Goal: Task Accomplishment & Management: Use online tool/utility

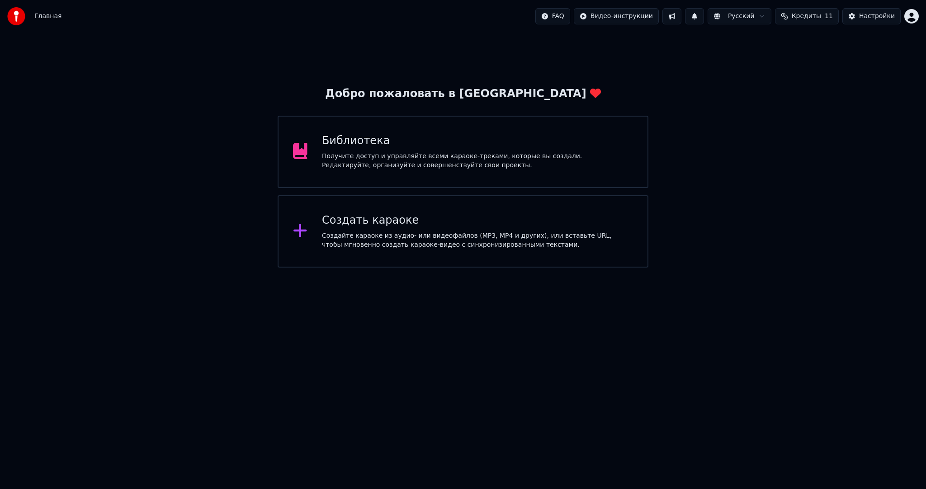
click at [472, 152] on div "Получите доступ и управляйте всеми караоке-треками, которые вы создали. Редакти…" at bounding box center [477, 161] width 311 height 18
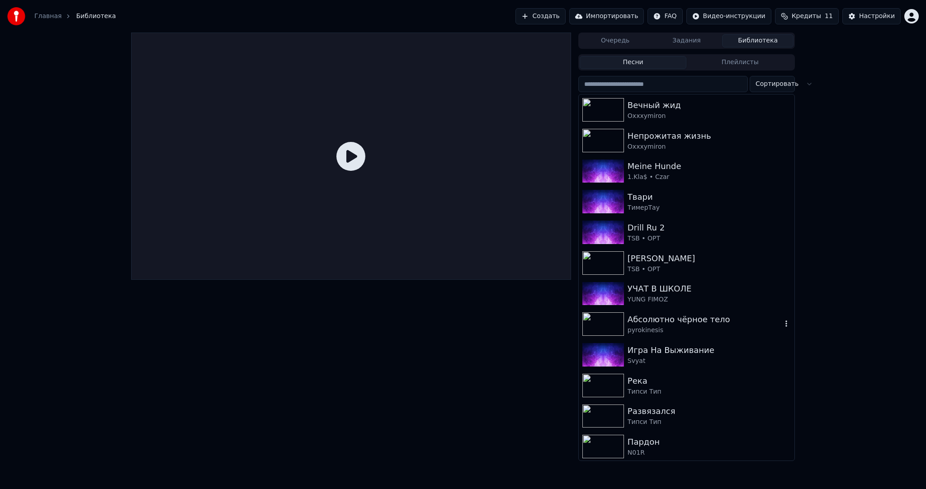
click at [688, 315] on div "Абсолютно чёрное тело" at bounding box center [704, 319] width 154 height 13
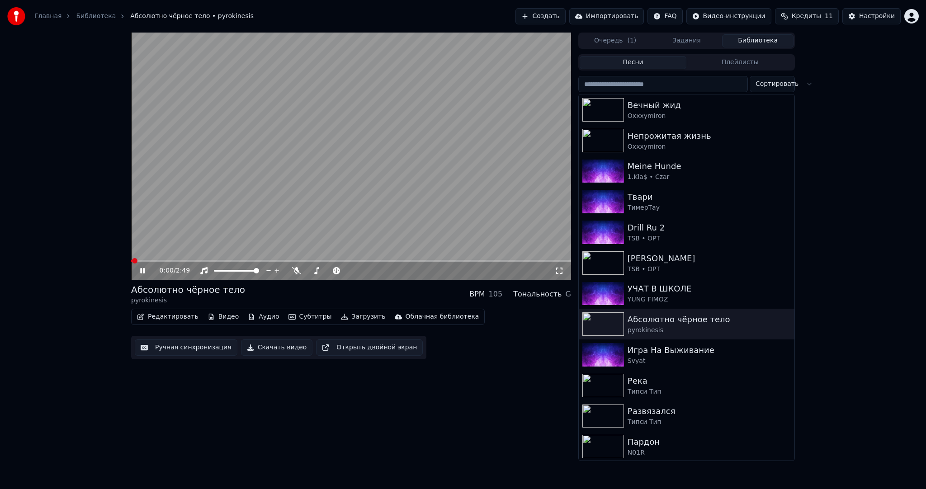
click at [212, 351] on button "Ручная синхронизация" at bounding box center [186, 347] width 103 height 16
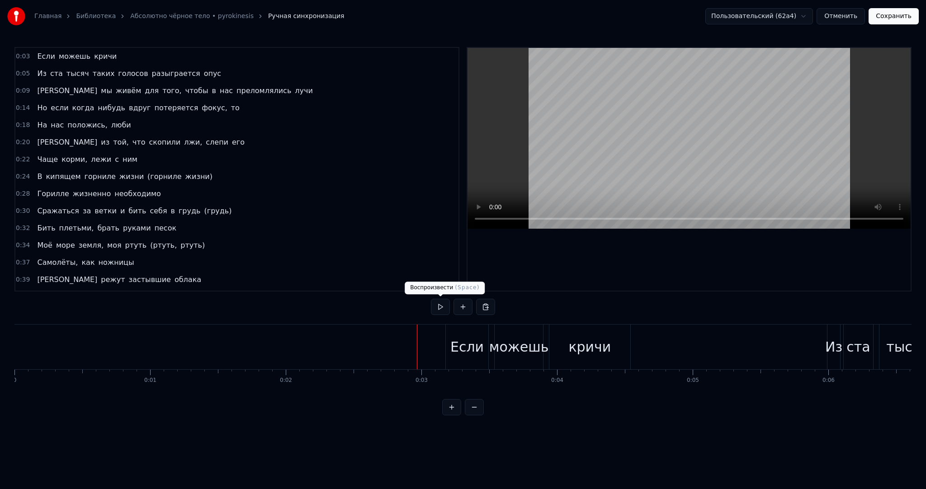
click at [436, 311] on button at bounding box center [440, 307] width 19 height 16
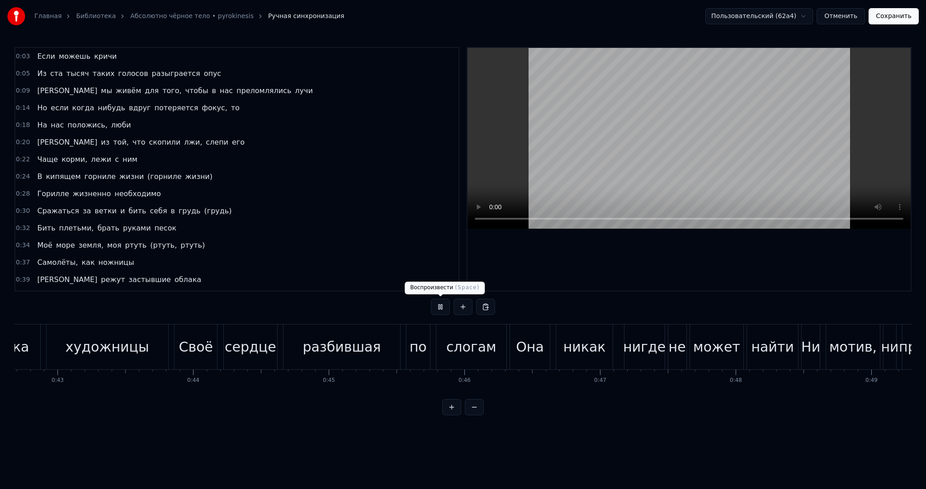
scroll to position [0, 6688]
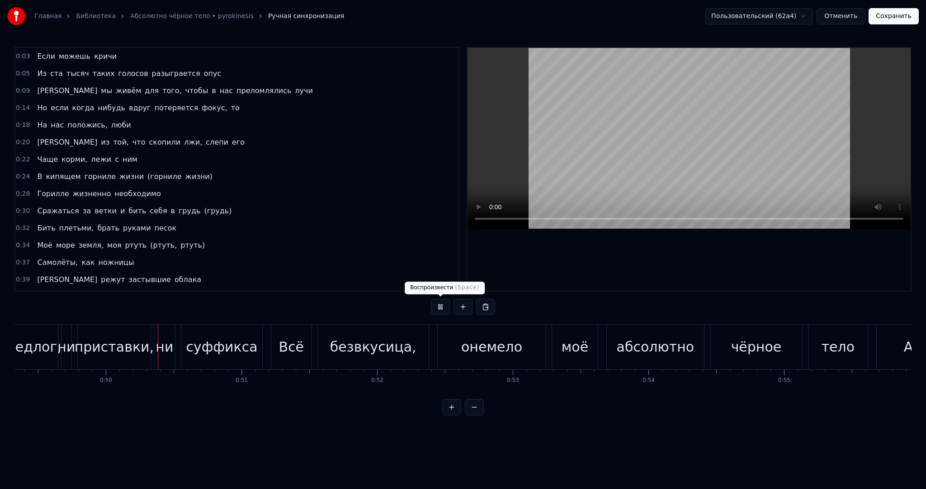
drag, startPoint x: 573, startPoint y: 158, endPoint x: 739, endPoint y: 105, distance: 175.0
click at [573, 158] on video at bounding box center [688, 138] width 443 height 181
click at [824, 14] on div "Пользовательский (62a4) Отменить Сохранить" at bounding box center [811, 16] width 213 height 16
click at [834, 14] on button "Отменить" at bounding box center [840, 16] width 48 height 16
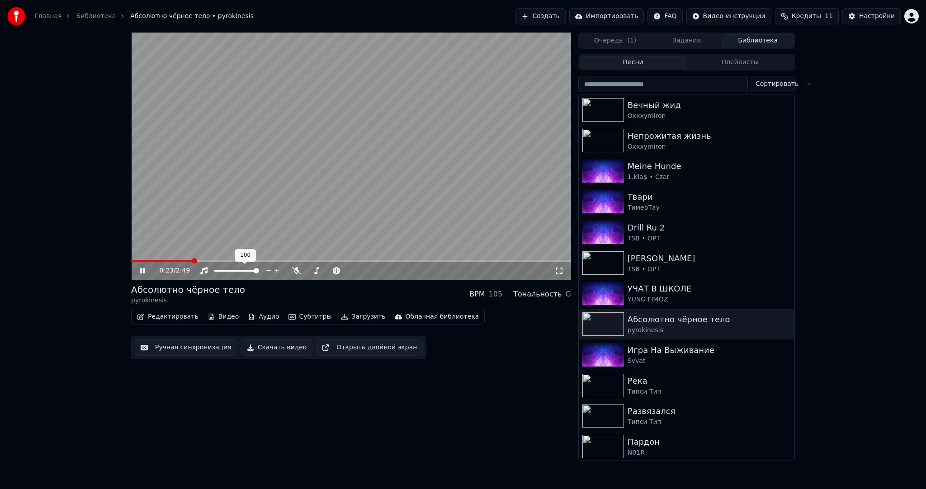
click at [347, 199] on video at bounding box center [351, 156] width 440 height 247
click at [560, 13] on button "Создать" at bounding box center [540, 16] width 50 height 16
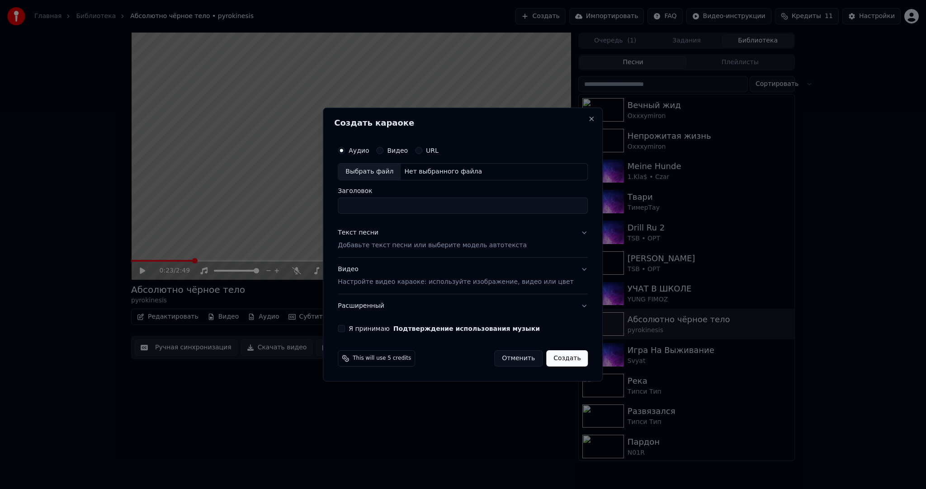
click at [390, 165] on div "Выбрать файл" at bounding box center [369, 172] width 62 height 16
type input "**********"
click at [375, 242] on p "Добавьте текст песни или выберите модель автотекста" at bounding box center [432, 245] width 189 height 9
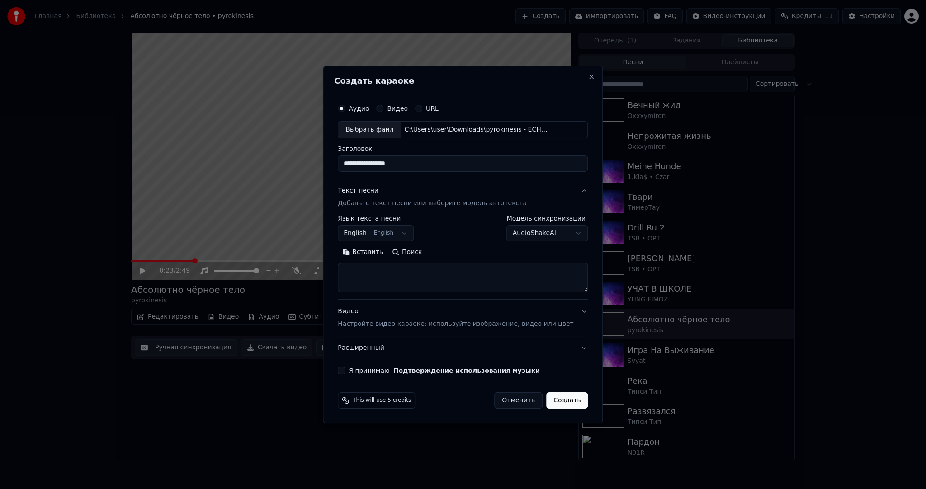
click at [377, 237] on button "English English" at bounding box center [376, 233] width 76 height 16
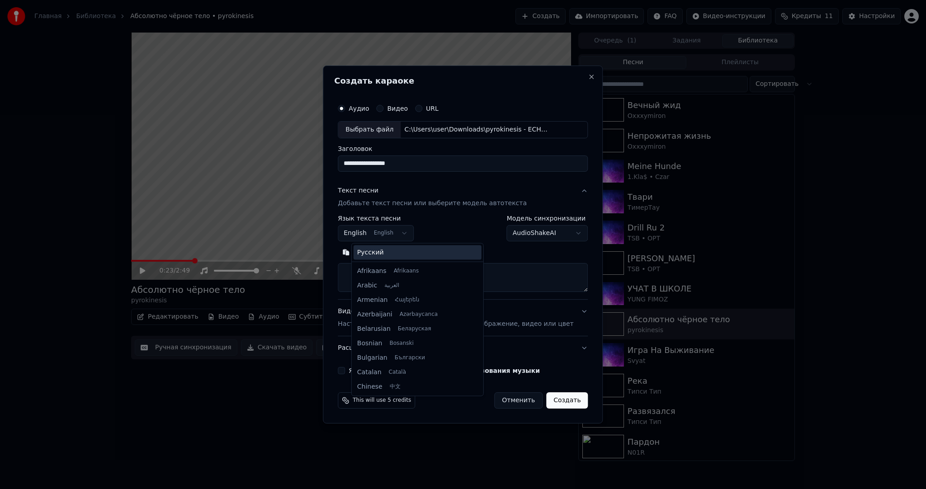
scroll to position [72, 0]
select select "**"
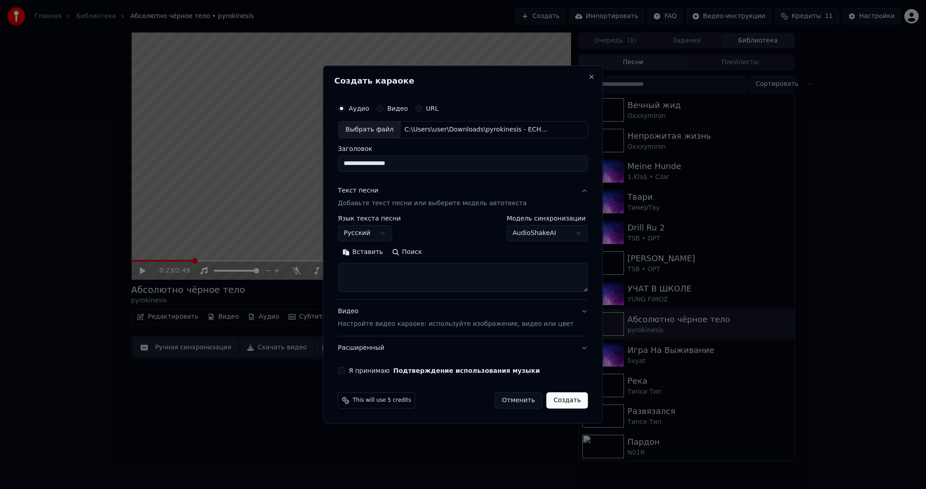
click at [376, 251] on button "Вставить" at bounding box center [363, 252] width 50 height 14
click at [345, 367] on button "Я принимаю Подтверждение использования музыки" at bounding box center [341, 370] width 7 height 7
click at [561, 402] on button "Создать" at bounding box center [567, 400] width 42 height 16
type textarea "**********"
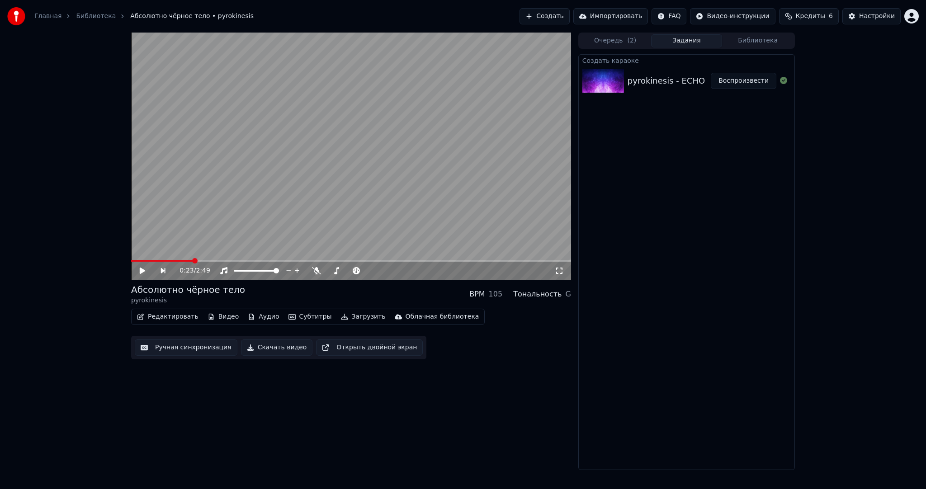
click at [736, 76] on button "Воспроизвести" at bounding box center [743, 81] width 66 height 16
click at [315, 185] on video at bounding box center [351, 156] width 440 height 247
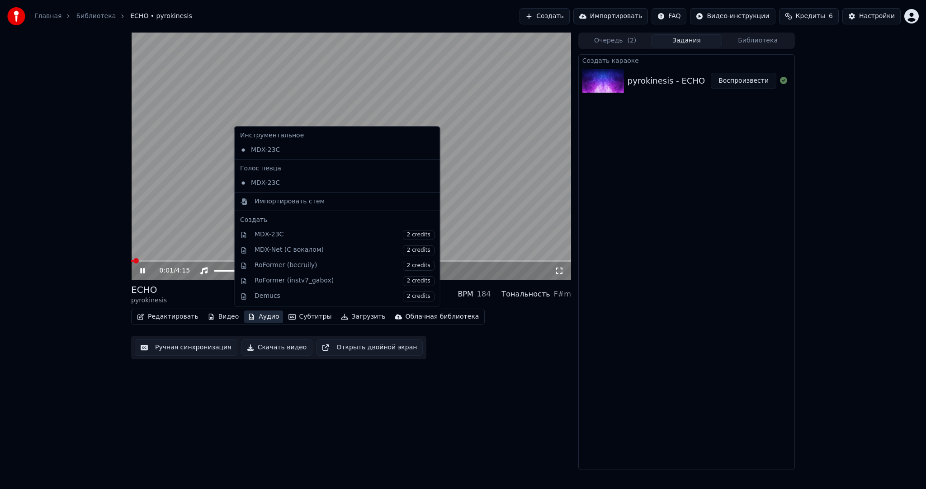
click at [272, 320] on button "Аудио" at bounding box center [263, 316] width 38 height 13
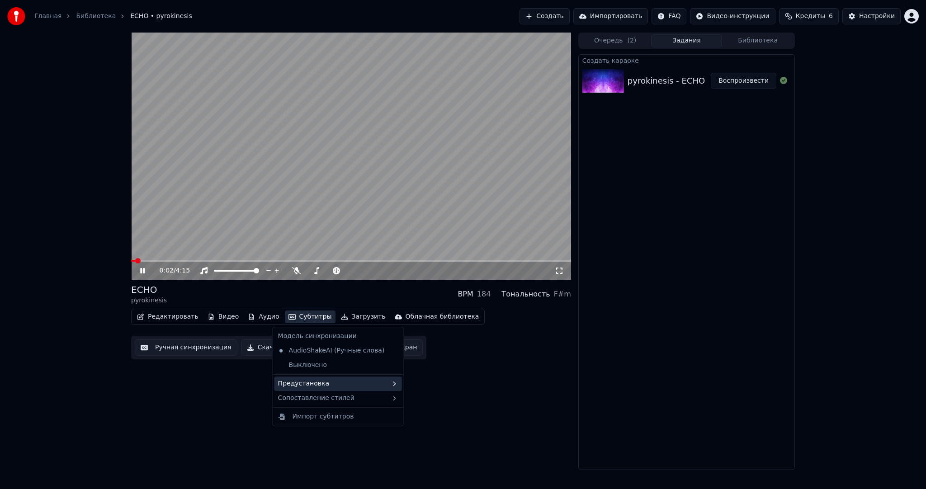
click at [331, 380] on div "Предустановка" at bounding box center [337, 383] width 127 height 14
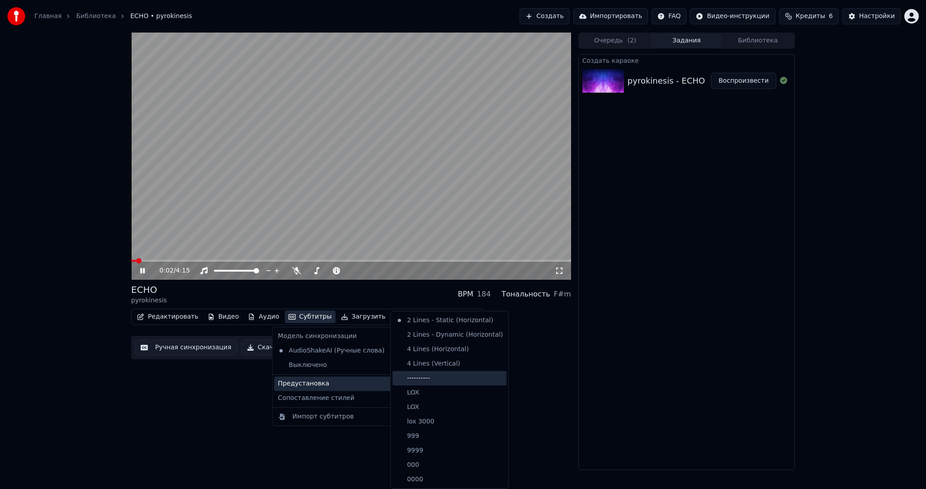
click at [424, 377] on div "----------" at bounding box center [449, 378] width 114 height 14
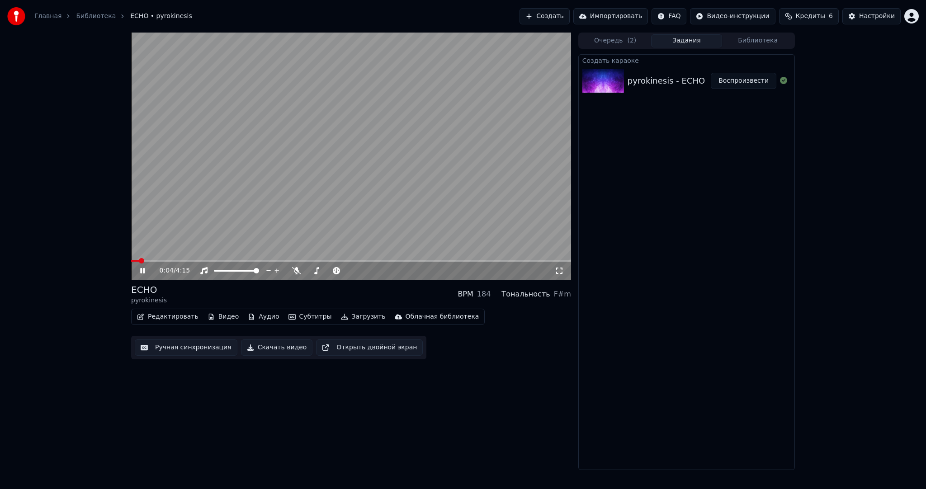
click at [134, 260] on span at bounding box center [135, 261] width 8 height 2
click at [135, 261] on span at bounding box center [137, 260] width 5 height 5
click at [226, 227] on video at bounding box center [351, 156] width 440 height 247
click at [177, 347] on button "Ручная синхронизация" at bounding box center [186, 347] width 103 height 16
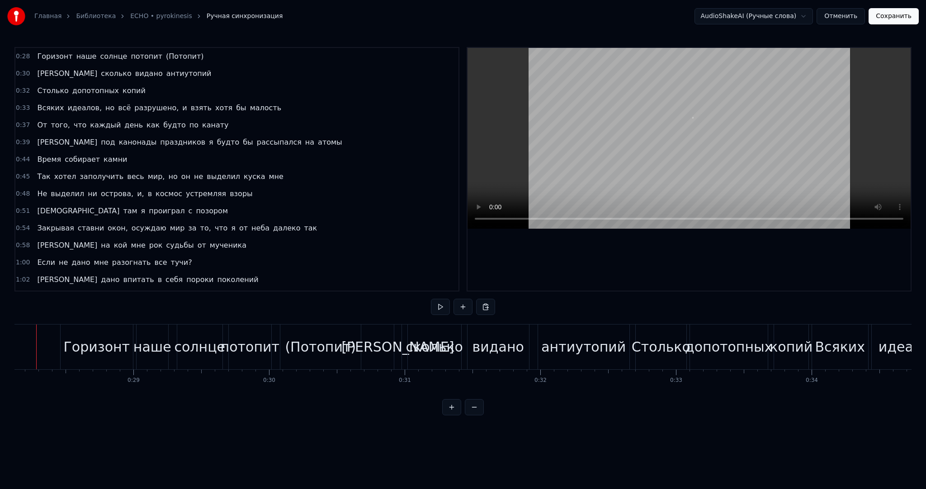
scroll to position [0, 3789]
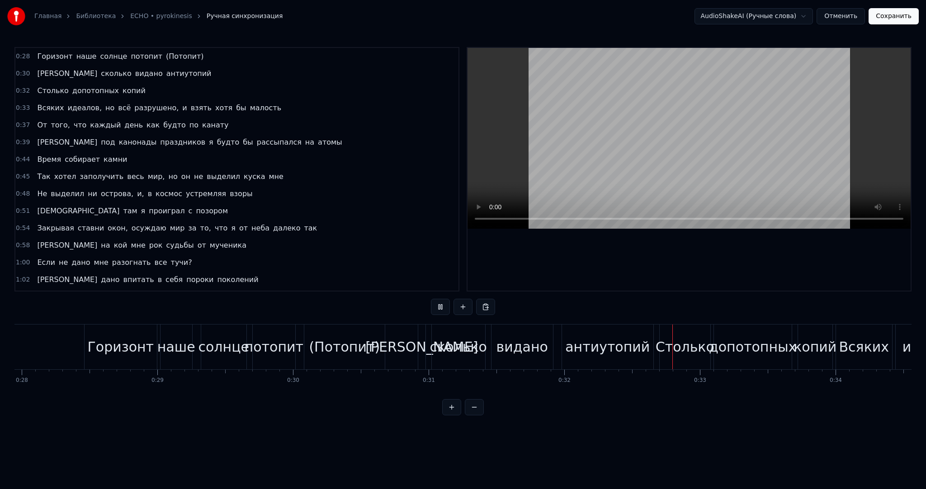
click at [540, 183] on video at bounding box center [688, 138] width 443 height 181
click at [348, 348] on div "(Потопит)" at bounding box center [355, 347] width 71 height 20
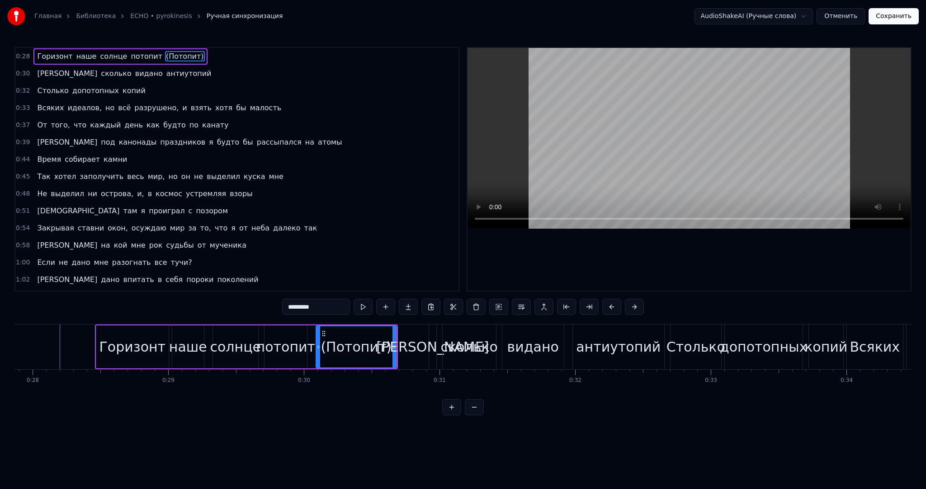
type input "*"
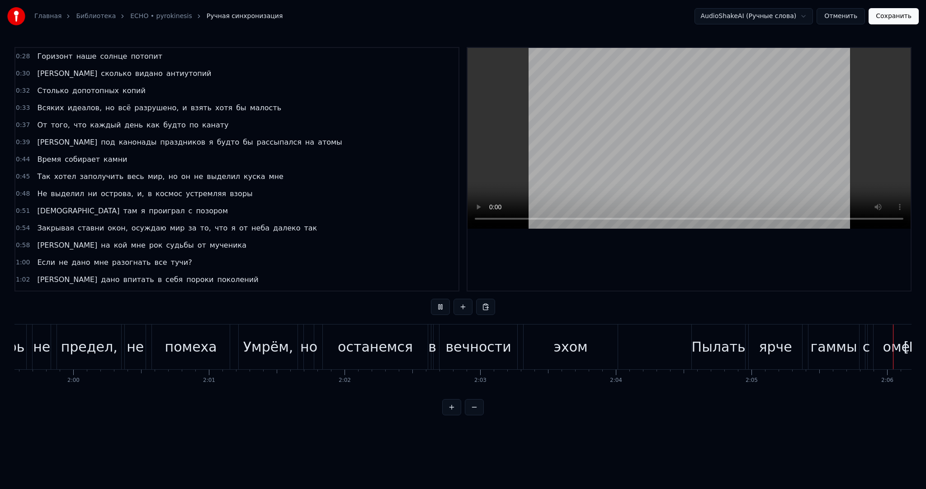
scroll to position [0, 17039]
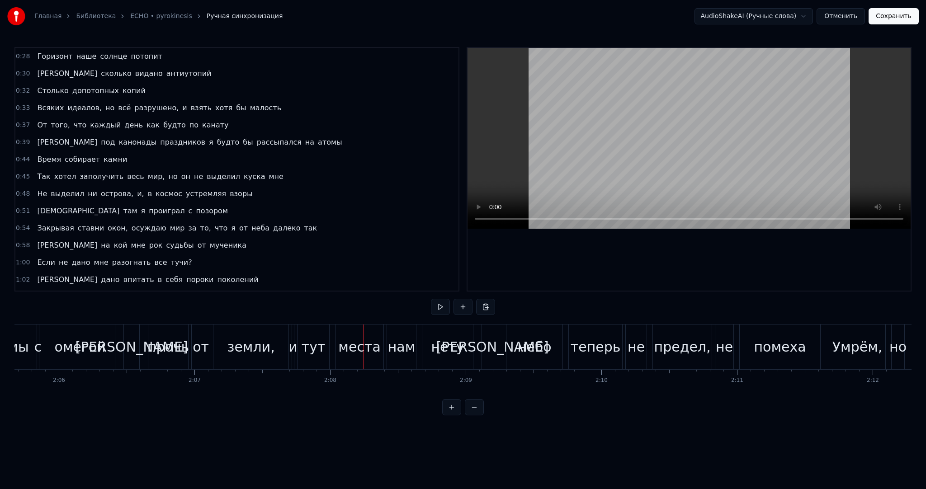
click at [744, 147] on video at bounding box center [688, 138] width 443 height 181
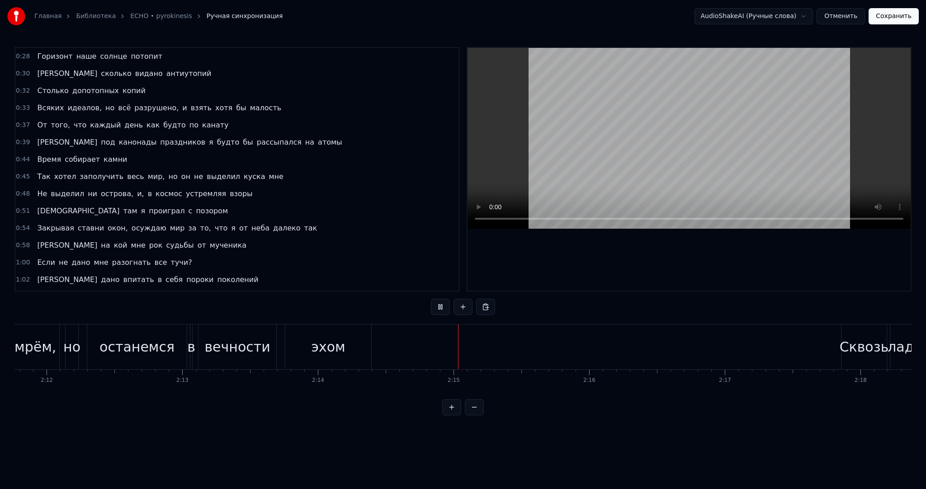
click at [686, 103] on video at bounding box center [688, 138] width 443 height 181
click at [749, 105] on video at bounding box center [688, 138] width 443 height 181
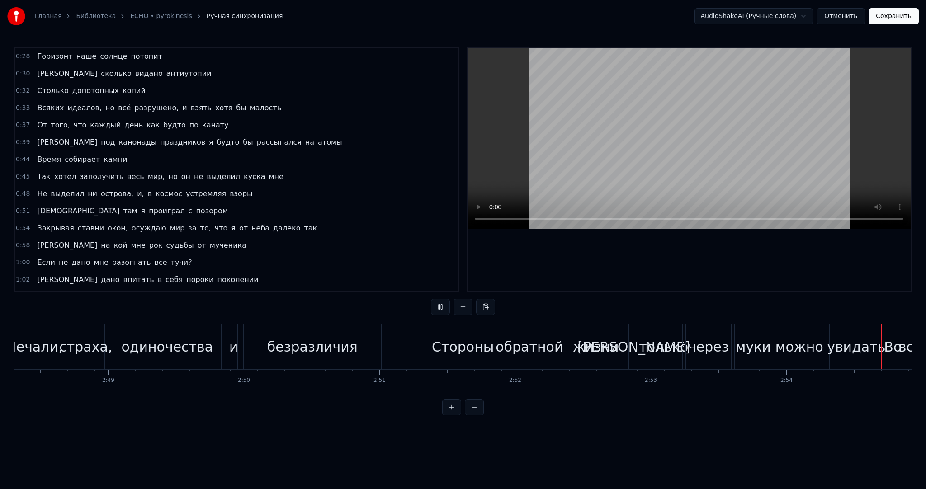
scroll to position [0, 23649]
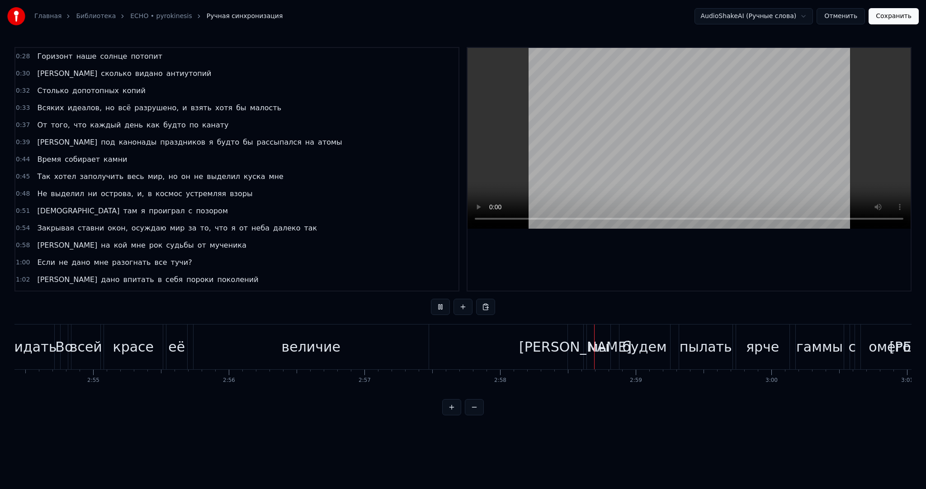
click at [763, 130] on video at bounding box center [688, 138] width 443 height 181
click at [361, 356] on div "величие" at bounding box center [310, 346] width 235 height 45
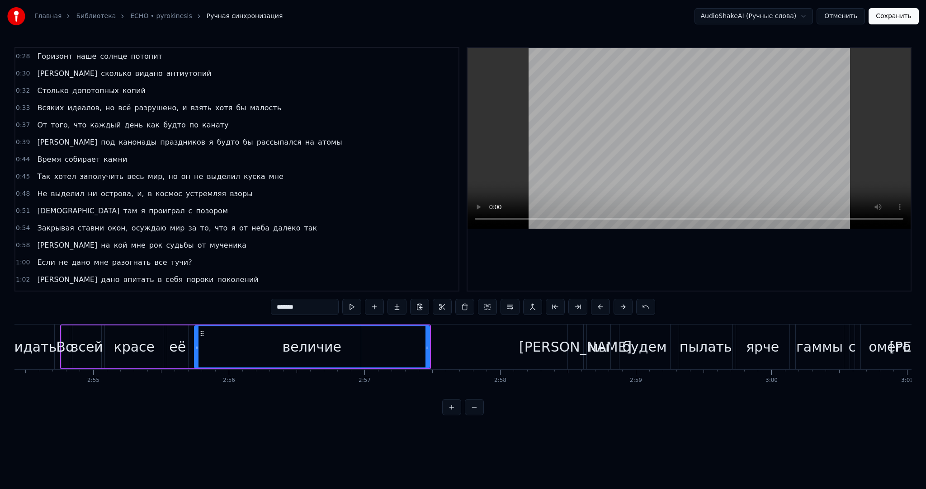
scroll to position [801, 0]
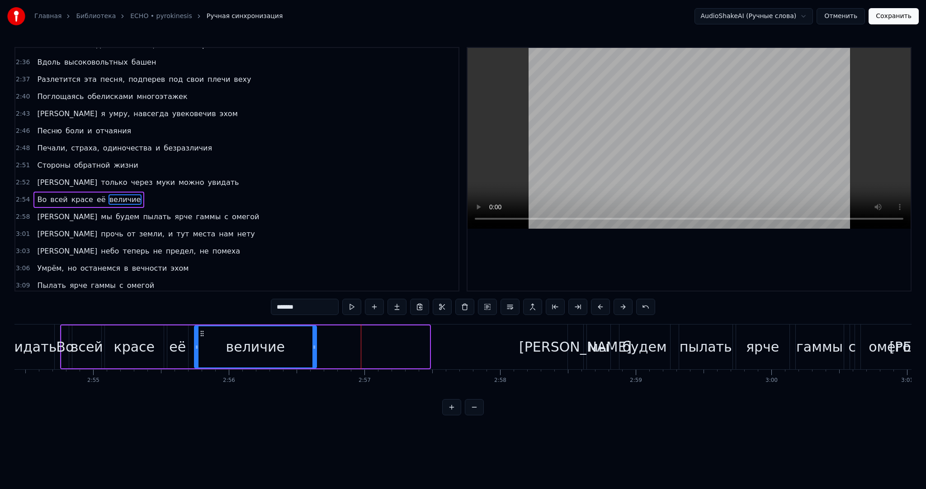
drag, startPoint x: 427, startPoint y: 356, endPoint x: 315, endPoint y: 349, distance: 112.7
click at [315, 349] on div at bounding box center [314, 346] width 4 height 41
click at [353, 305] on button at bounding box center [351, 307] width 19 height 16
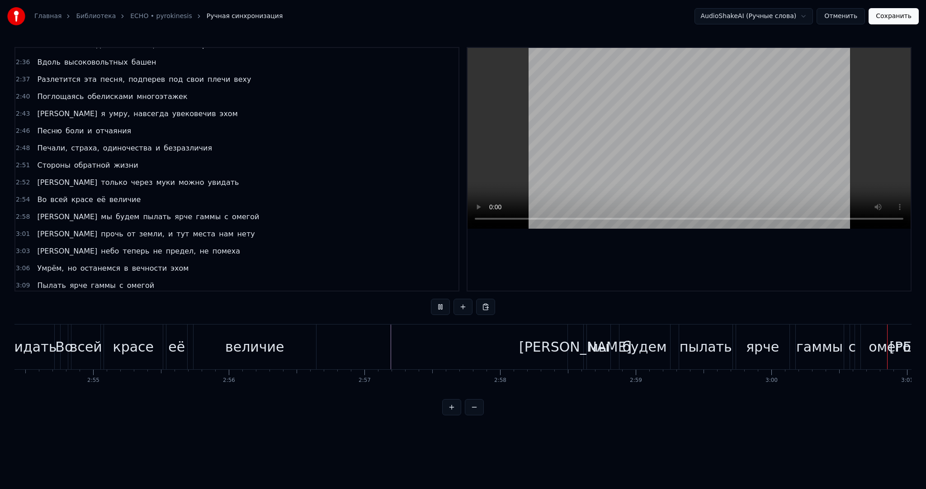
scroll to position [0, 24476]
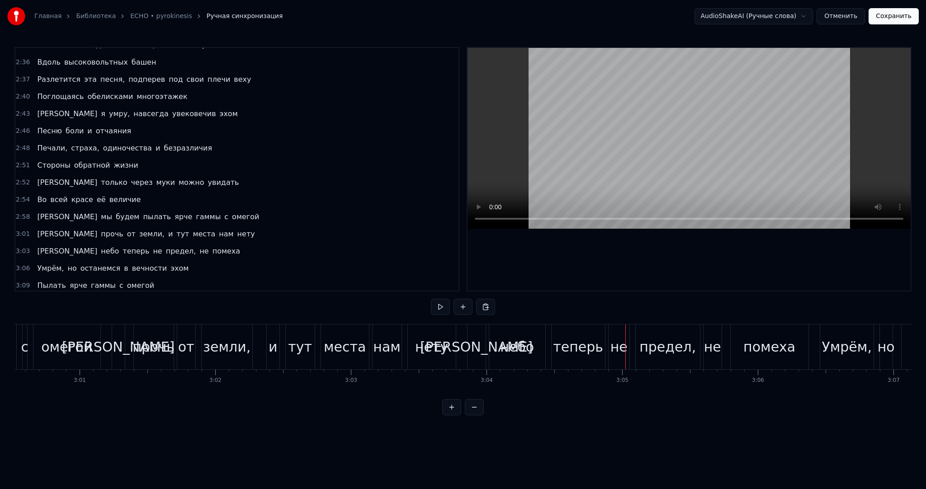
click at [555, 152] on video at bounding box center [688, 138] width 443 height 181
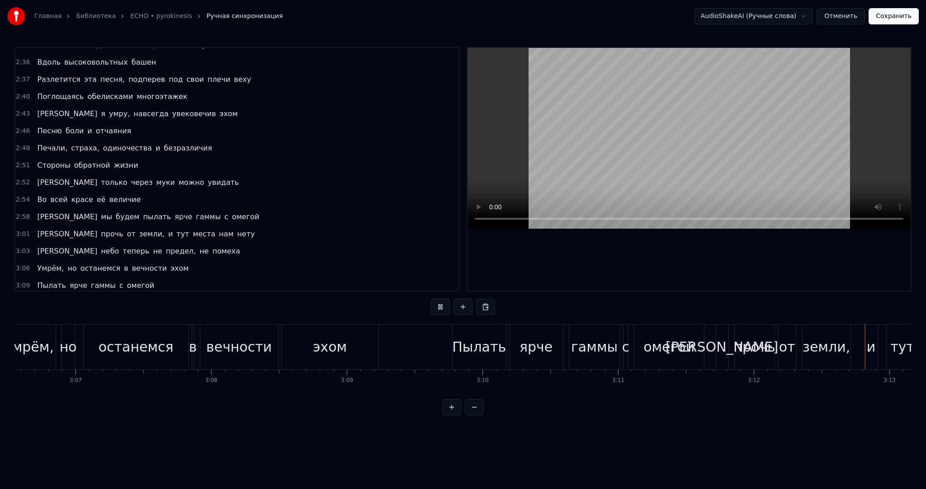
scroll to position [0, 26122]
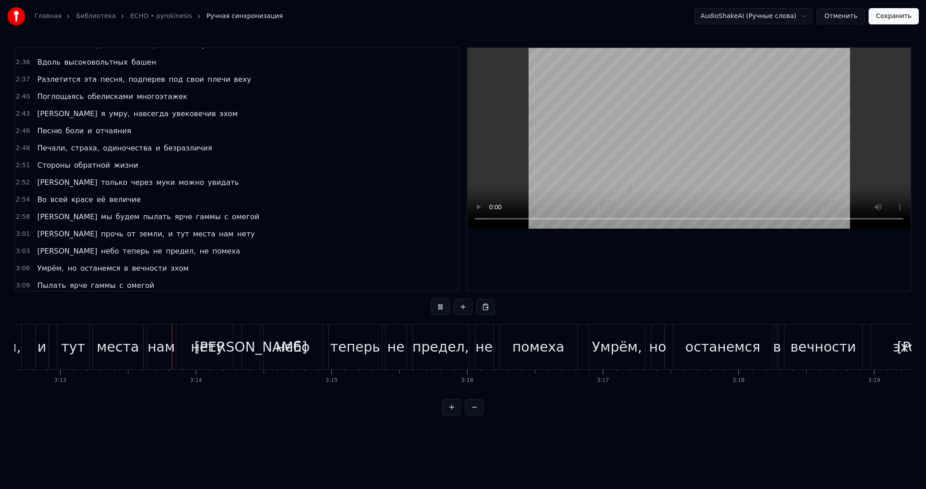
click at [660, 150] on video at bounding box center [688, 138] width 443 height 181
click at [624, 173] on video at bounding box center [688, 138] width 443 height 181
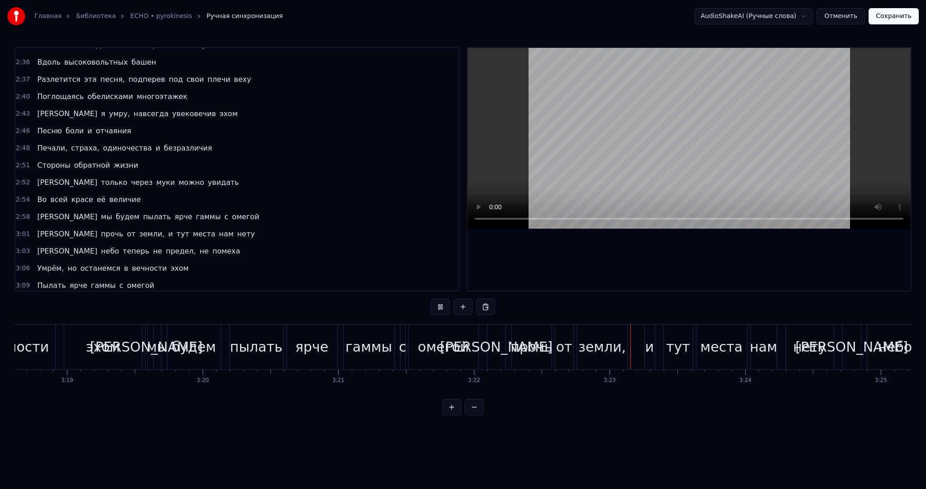
click at [673, 166] on video at bounding box center [688, 138] width 443 height 181
click at [757, 168] on video at bounding box center [688, 138] width 443 height 181
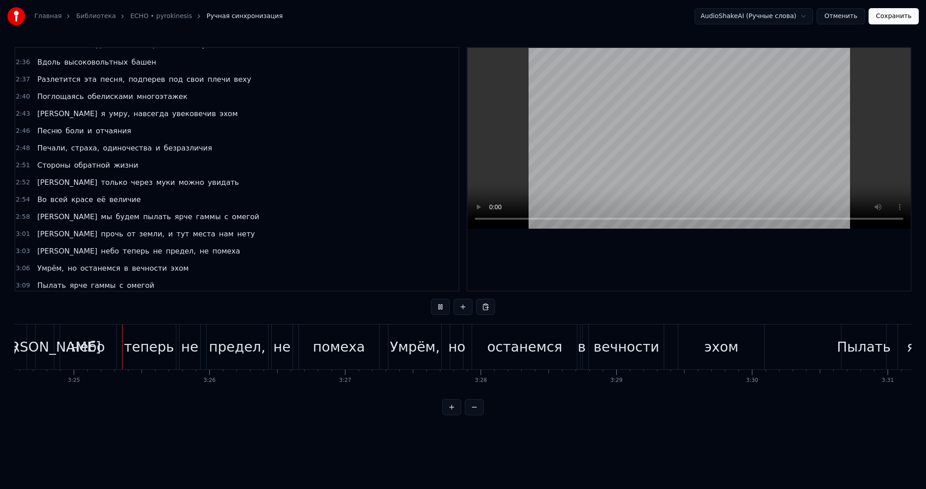
click at [767, 91] on video at bounding box center [688, 138] width 443 height 181
click at [739, 91] on video at bounding box center [688, 138] width 443 height 181
drag, startPoint x: 742, startPoint y: 96, endPoint x: 715, endPoint y: 105, distance: 28.6
click at [739, 99] on video at bounding box center [688, 138] width 443 height 181
click at [712, 108] on video at bounding box center [688, 138] width 443 height 181
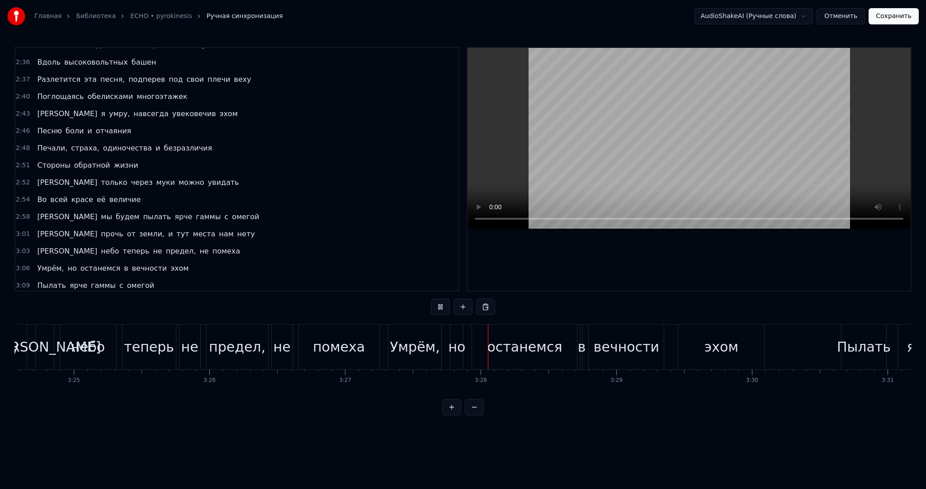
click at [661, 123] on video at bounding box center [688, 138] width 443 height 181
click at [697, 128] on video at bounding box center [688, 138] width 443 height 181
click at [691, 128] on video at bounding box center [688, 138] width 443 height 181
click at [748, 96] on video at bounding box center [688, 138] width 443 height 181
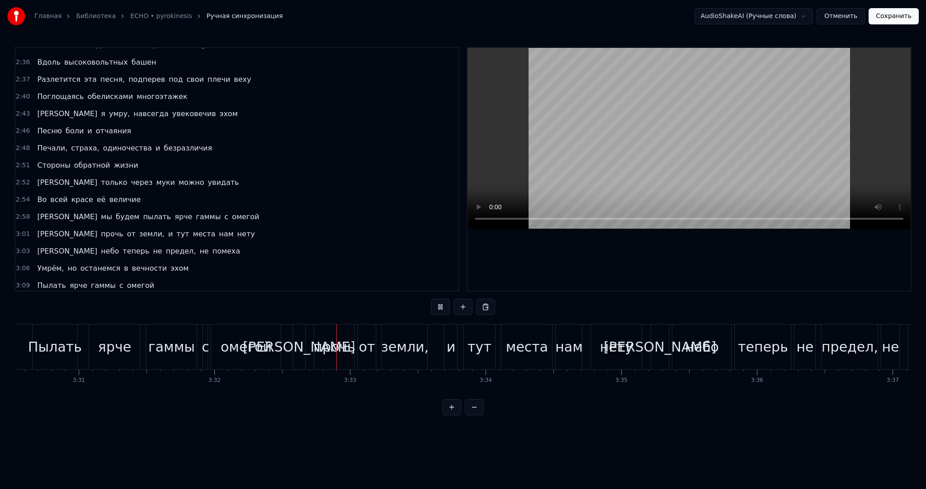
click at [747, 107] on video at bounding box center [688, 138] width 443 height 181
click at [730, 122] on video at bounding box center [688, 138] width 443 height 181
click at [747, 127] on video at bounding box center [688, 138] width 443 height 181
click at [734, 127] on video at bounding box center [688, 138] width 443 height 181
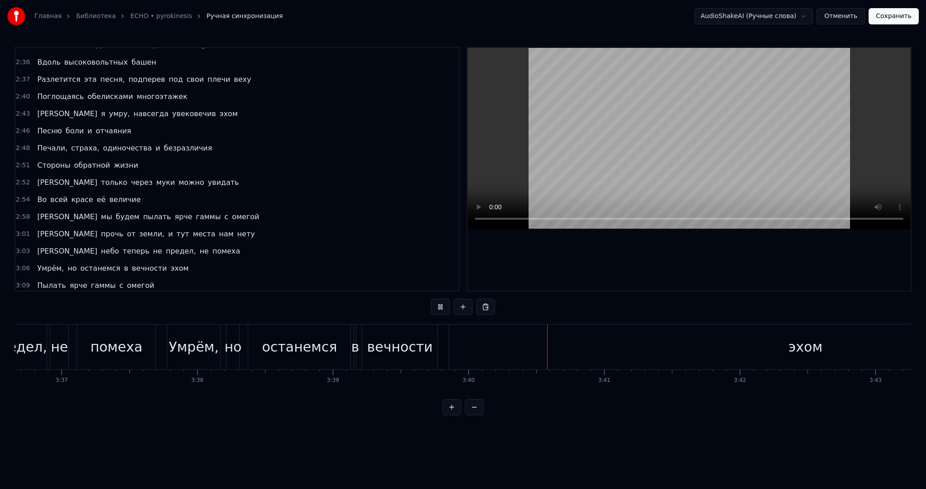
click at [689, 142] on video at bounding box center [688, 138] width 443 height 181
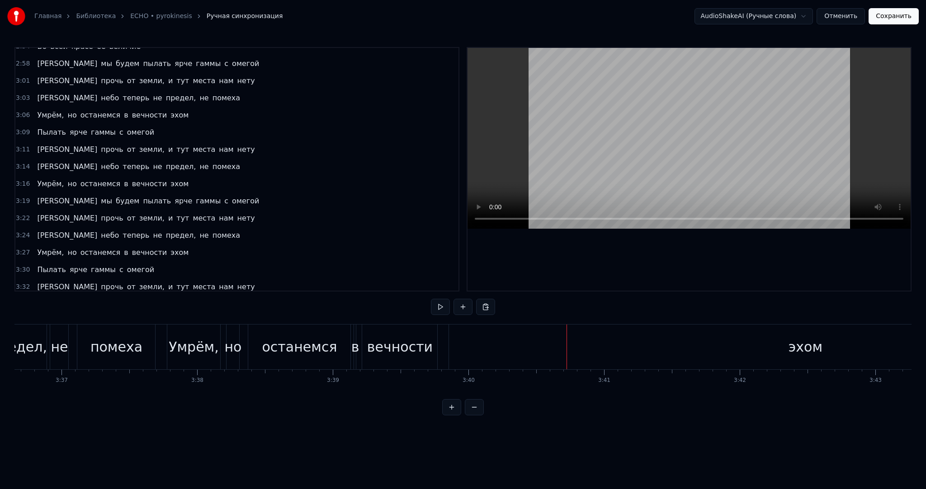
click at [579, 344] on div "эхом" at bounding box center [805, 346] width 712 height 45
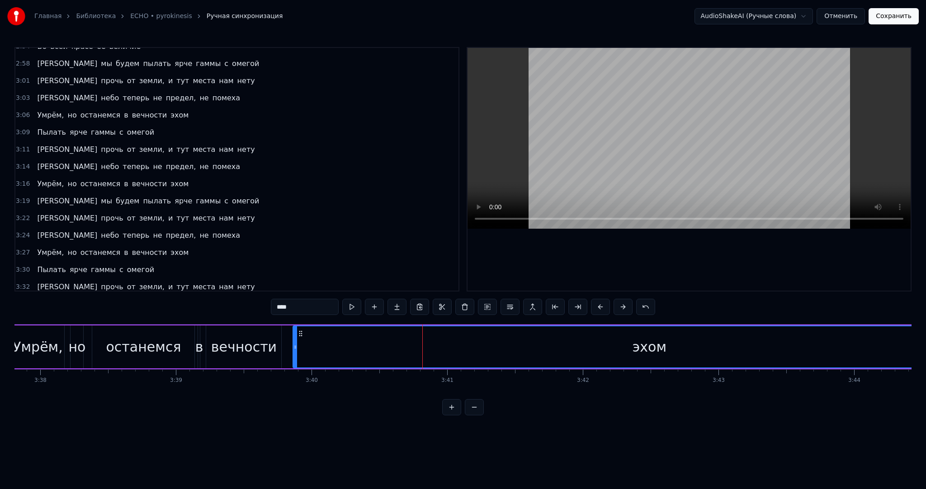
scroll to position [0, 29688]
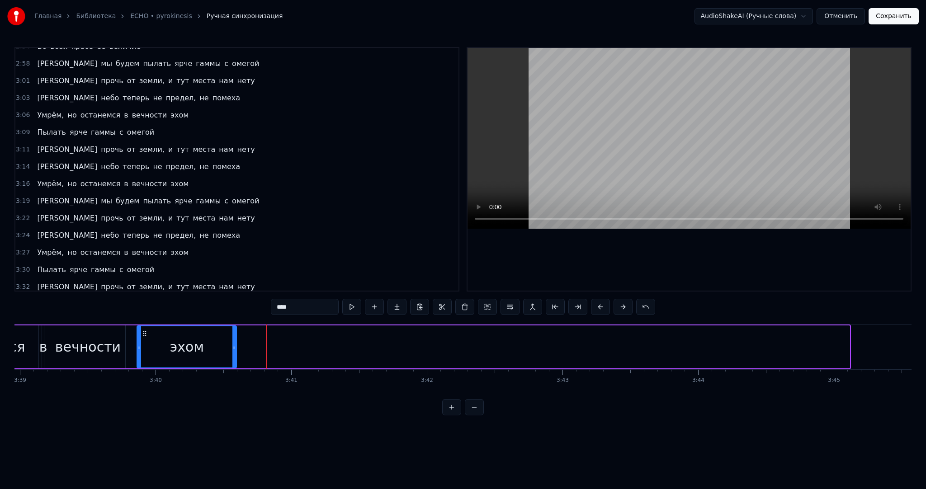
drag, startPoint x: 846, startPoint y: 355, endPoint x: 234, endPoint y: 339, distance: 612.2
click at [234, 339] on div at bounding box center [234, 346] width 4 height 41
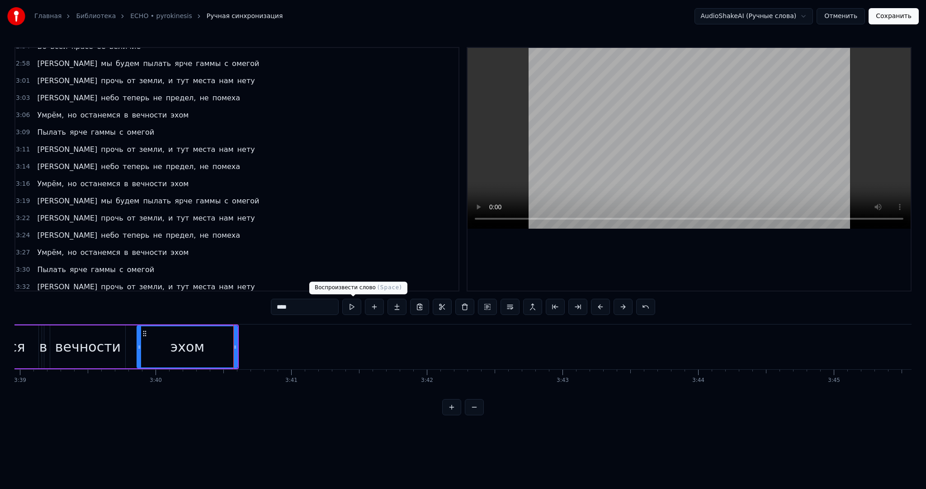
click at [354, 307] on button at bounding box center [351, 307] width 19 height 16
click at [882, 20] on button "Сохранить" at bounding box center [893, 16] width 50 height 16
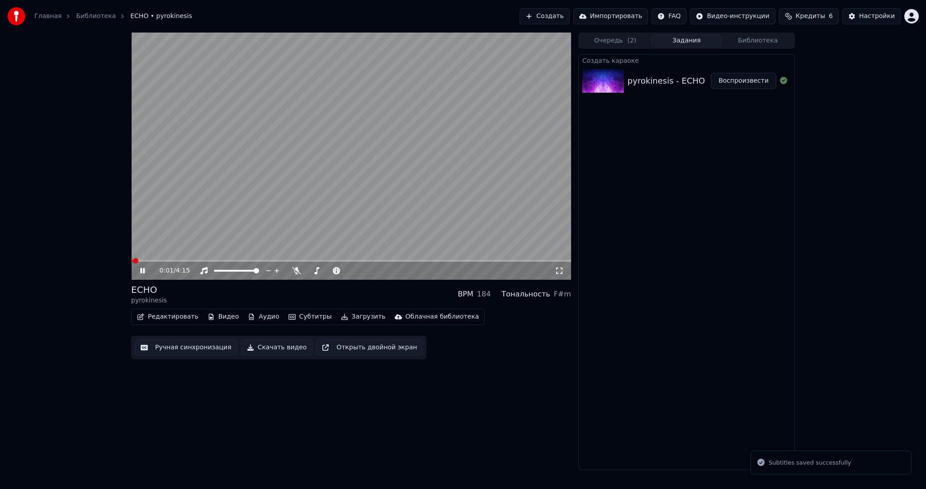
click at [190, 261] on span at bounding box center [351, 261] width 440 height 2
click at [207, 259] on video at bounding box center [351, 156] width 440 height 247
click at [211, 260] on span at bounding box center [351, 261] width 440 height 2
click at [240, 240] on video at bounding box center [351, 156] width 440 height 247
click at [228, 260] on span at bounding box center [351, 261] width 440 height 2
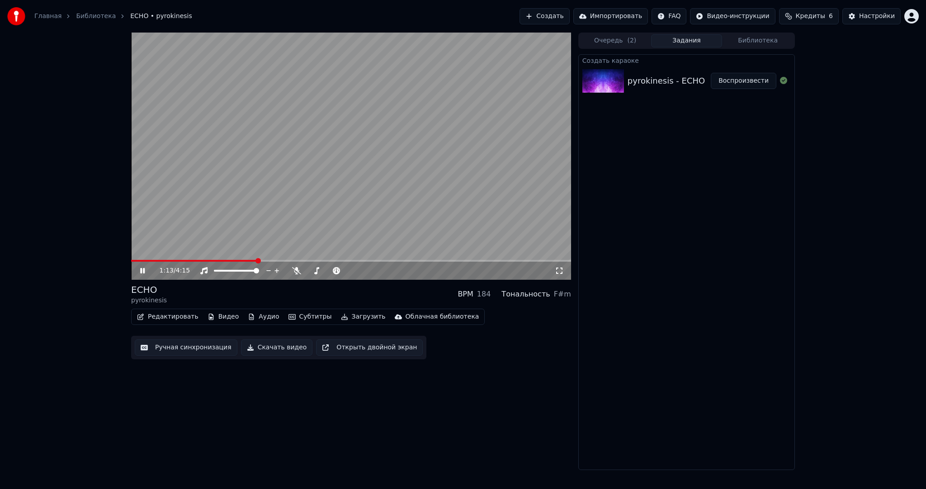
click at [256, 260] on span at bounding box center [351, 261] width 440 height 2
click at [276, 259] on video at bounding box center [351, 156] width 440 height 247
click at [279, 260] on span at bounding box center [351, 261] width 440 height 2
click at [297, 221] on video at bounding box center [351, 156] width 440 height 247
click at [295, 260] on span at bounding box center [351, 261] width 440 height 2
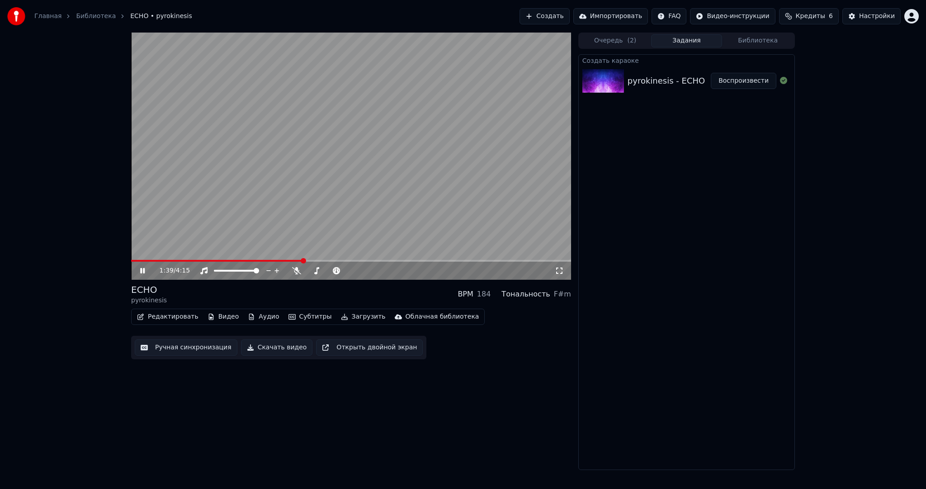
click at [338, 177] on video at bounding box center [351, 156] width 440 height 247
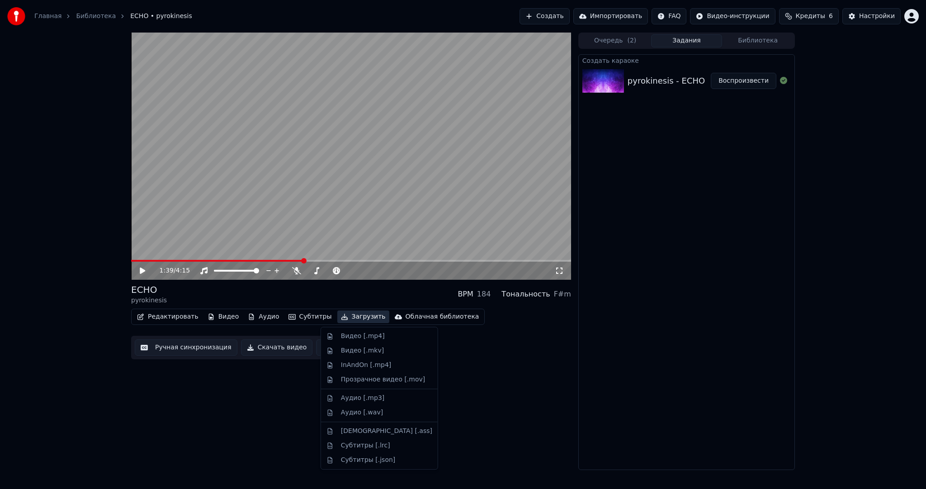
click at [345, 318] on button "Загрузить" at bounding box center [363, 316] width 52 height 13
click at [356, 332] on div "Видео [.mp4]" at bounding box center [363, 336] width 44 height 9
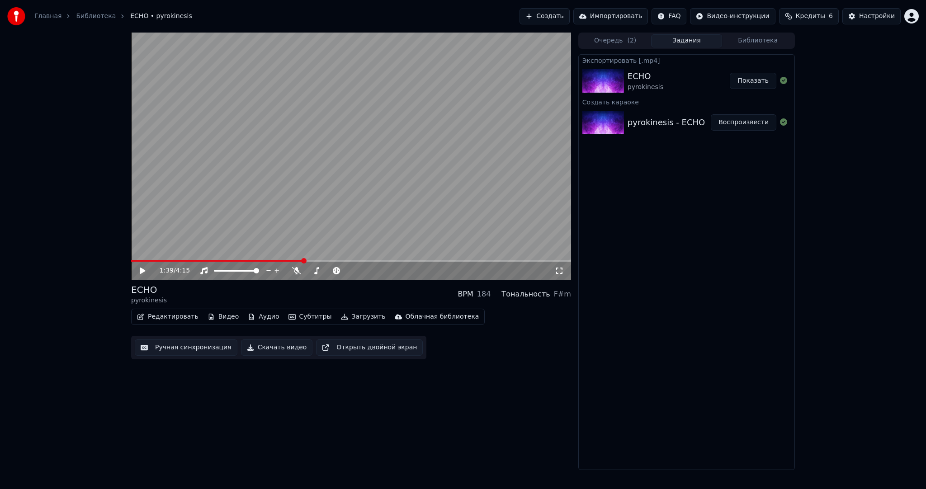
click at [566, 17] on button "Создать" at bounding box center [544, 16] width 50 height 16
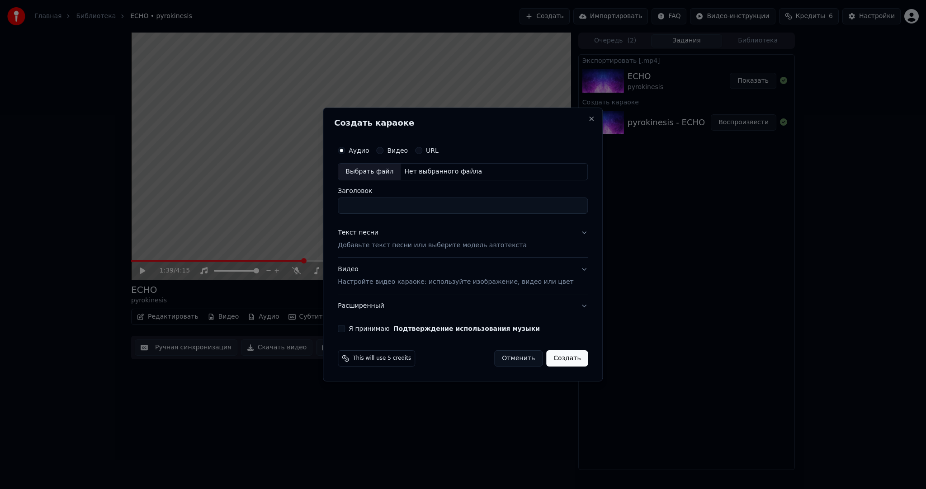
click at [387, 170] on div "Выбрать файл" at bounding box center [369, 172] width 62 height 16
type input "**********"
click at [346, 257] on div "**********" at bounding box center [463, 245] width 280 height 274
click at [358, 251] on button "Текст песни Добавьте текст песни или выберите модель автотекста" at bounding box center [463, 239] width 250 height 36
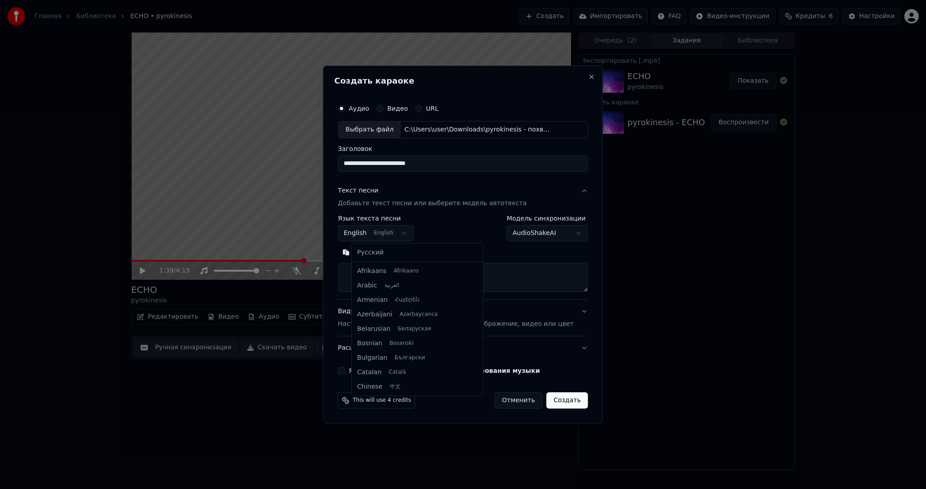
click at [376, 238] on body "**********" at bounding box center [463, 244] width 926 height 489
select select "**"
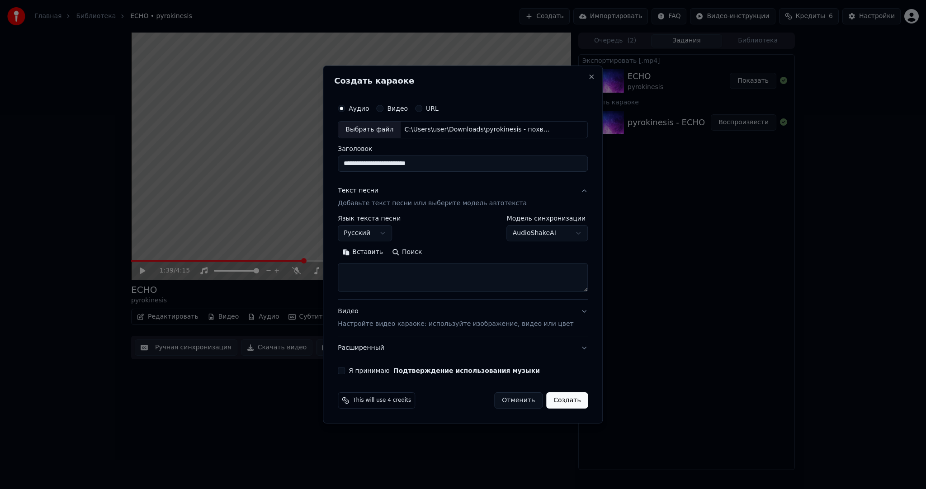
click at [373, 249] on button "Вставить" at bounding box center [363, 252] width 50 height 14
click at [345, 369] on button "Я принимаю Подтверждение использования музыки" at bounding box center [341, 370] width 7 height 7
click at [561, 396] on button "Создать" at bounding box center [567, 400] width 42 height 16
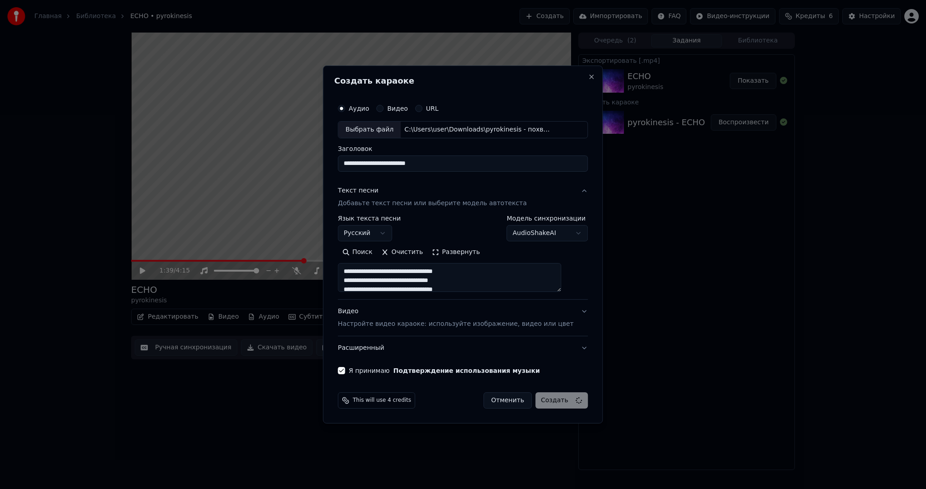
type textarea "**********"
select select
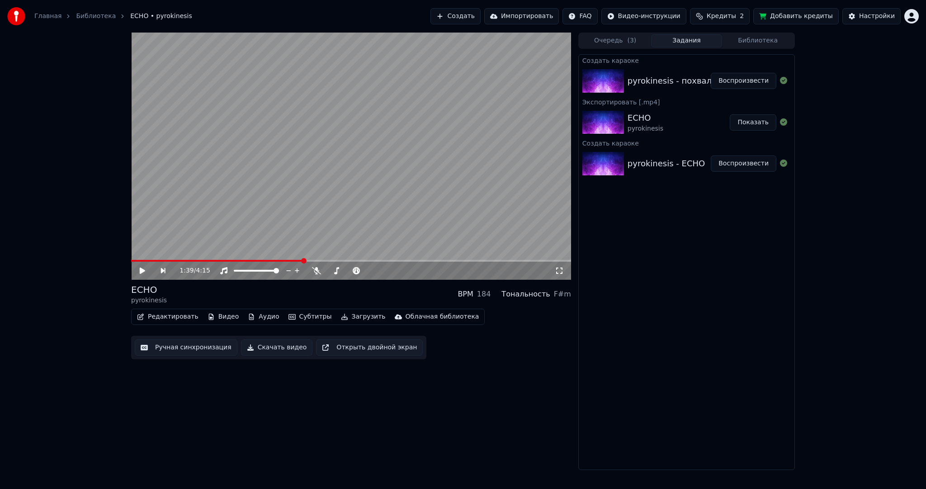
click at [743, 86] on button "Воспроизвести" at bounding box center [743, 81] width 66 height 16
click at [360, 198] on video at bounding box center [351, 156] width 440 height 247
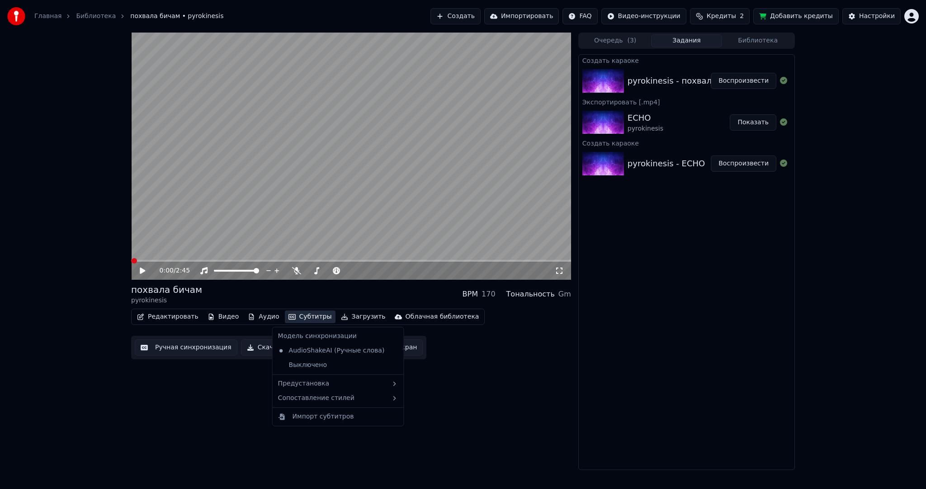
click at [290, 322] on button "Субтитры" at bounding box center [310, 316] width 51 height 13
click at [320, 382] on div "Предустановка" at bounding box center [337, 383] width 127 height 14
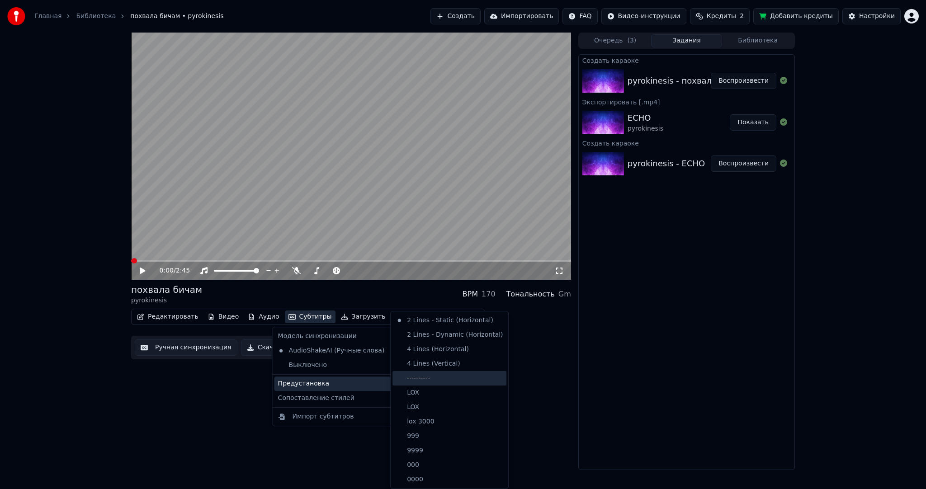
click at [443, 378] on div "----------" at bounding box center [449, 378] width 114 height 14
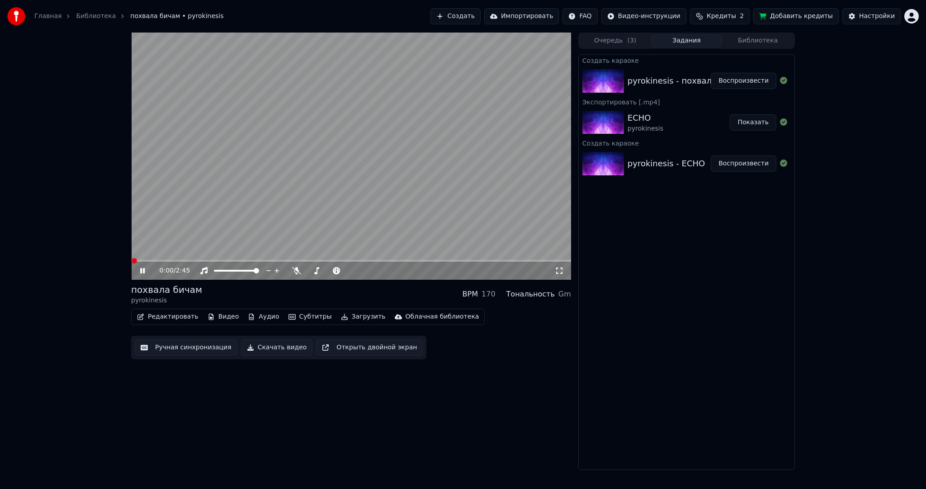
click at [175, 351] on button "Ручная синхронизация" at bounding box center [186, 347] width 103 height 16
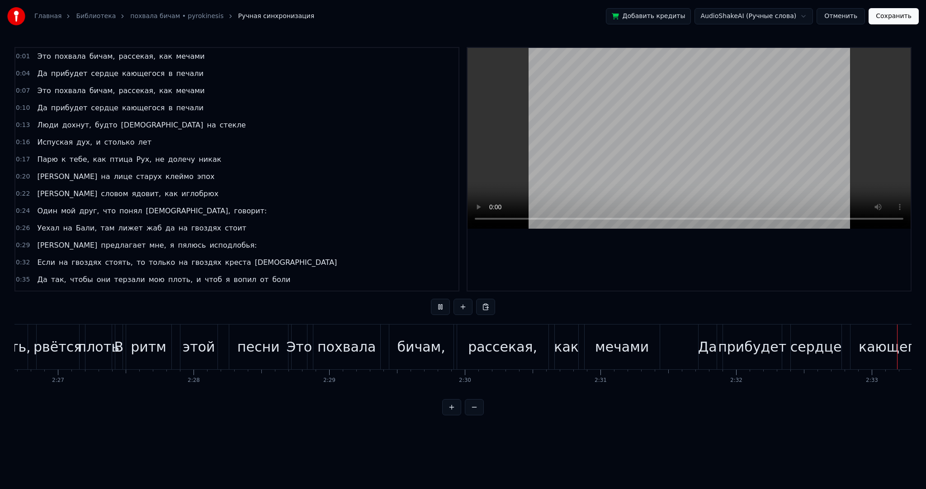
scroll to position [0, 20716]
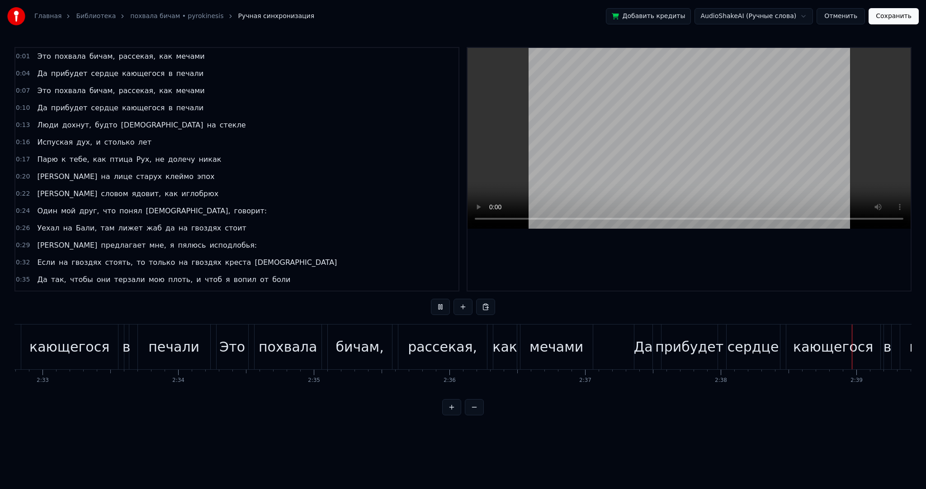
drag, startPoint x: 591, startPoint y: 153, endPoint x: 575, endPoint y: 161, distance: 17.6
click at [583, 158] on video at bounding box center [688, 138] width 443 height 181
click at [447, 303] on button at bounding box center [440, 307] width 19 height 16
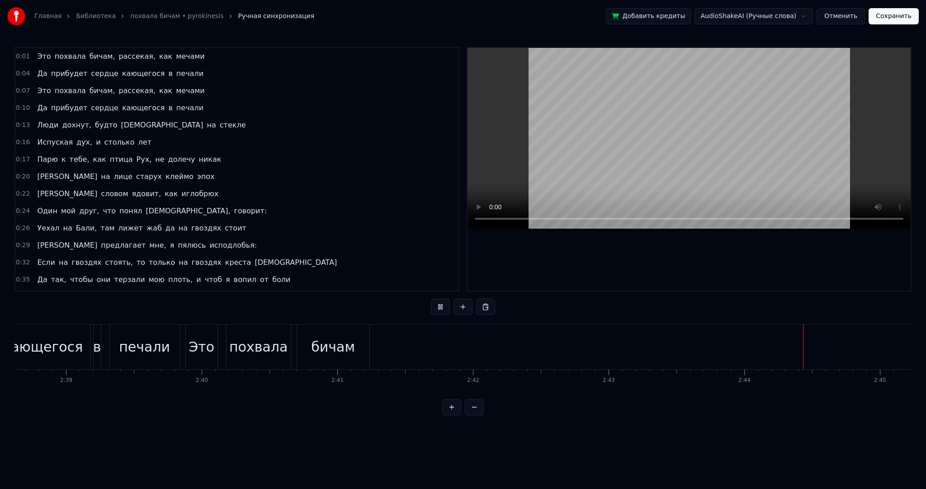
click at [886, 16] on button "Сохранить" at bounding box center [893, 16] width 50 height 16
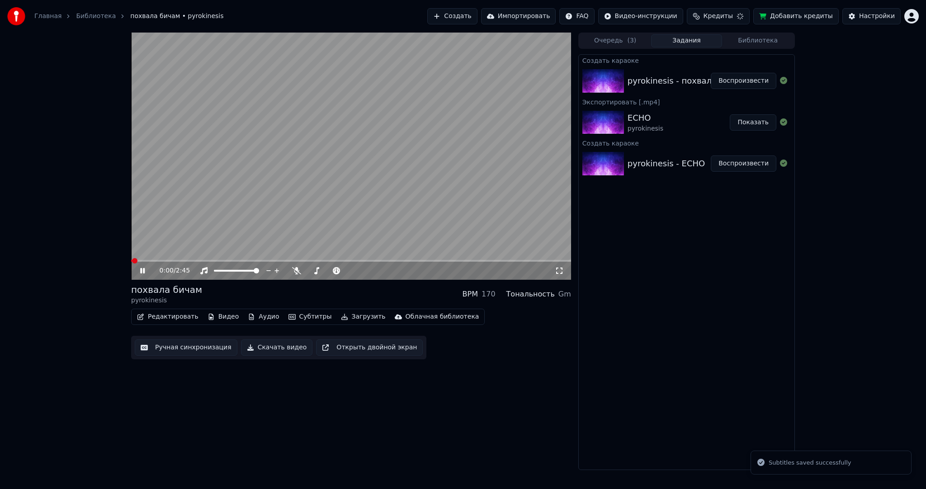
click at [343, 317] on button "Загрузить" at bounding box center [363, 316] width 52 height 13
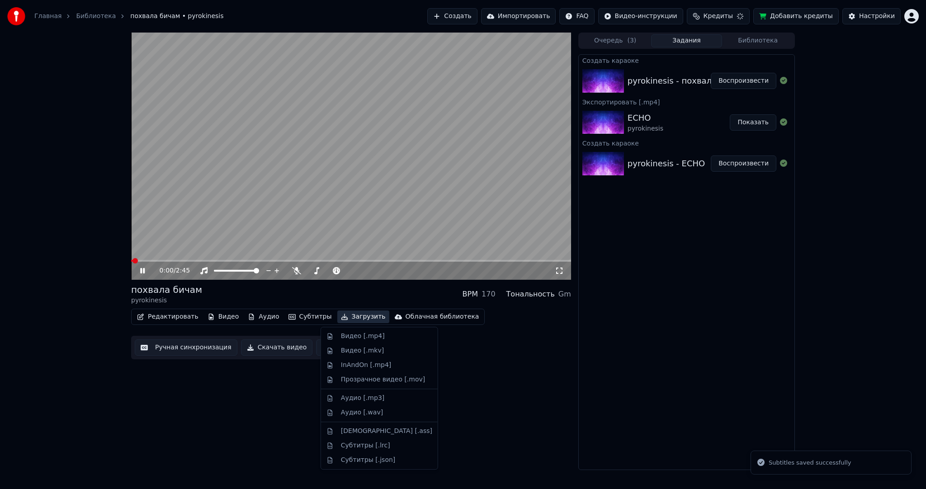
click at [348, 332] on div "Видео [.mp4]" at bounding box center [363, 336] width 44 height 9
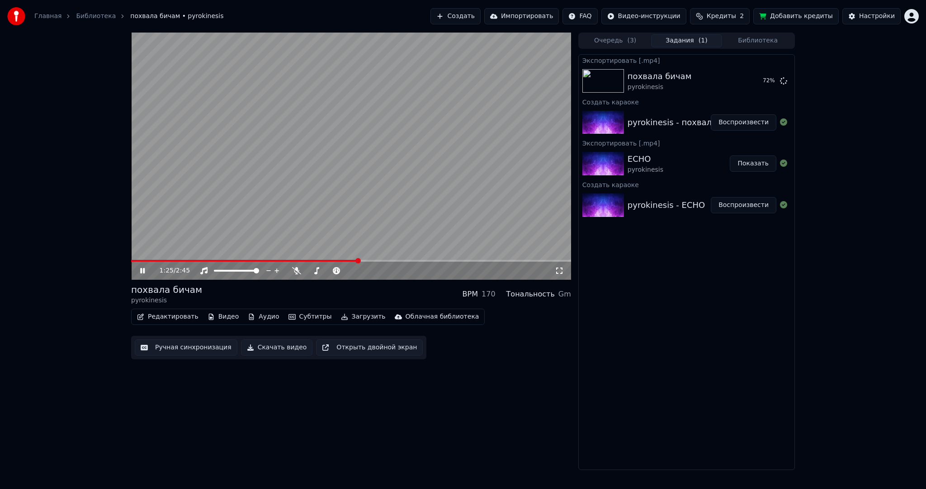
click at [409, 194] on video at bounding box center [351, 156] width 440 height 247
click at [752, 75] on button "Показать" at bounding box center [752, 81] width 47 height 16
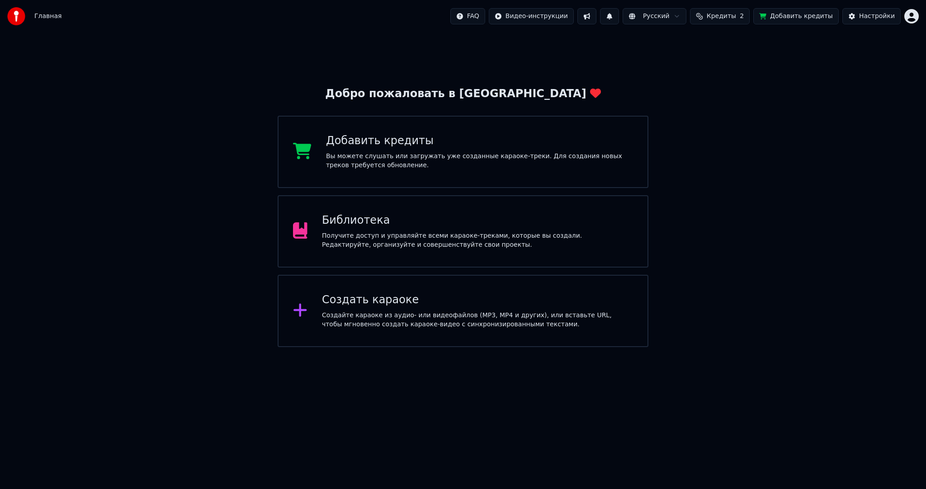
click at [379, 244] on div "Получите доступ и управляйте всеми караоке-треками, которые вы создали. Редакти…" at bounding box center [477, 240] width 311 height 18
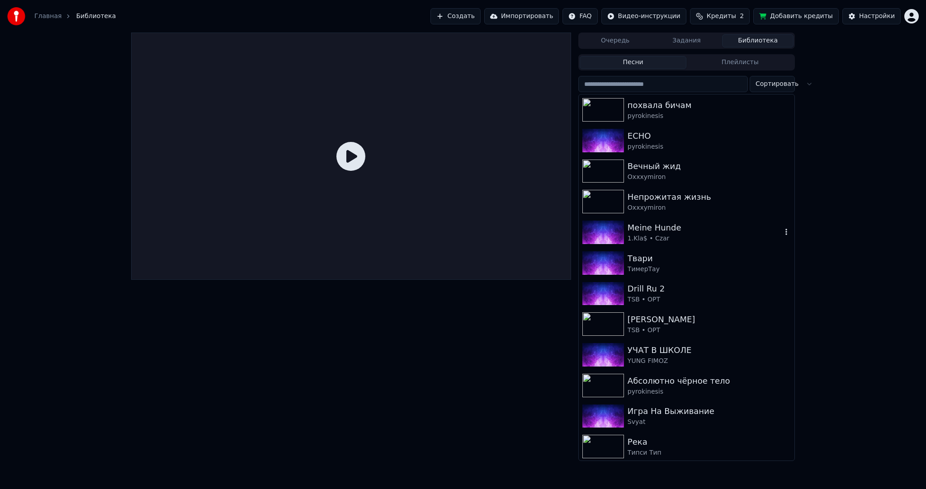
scroll to position [45, 0]
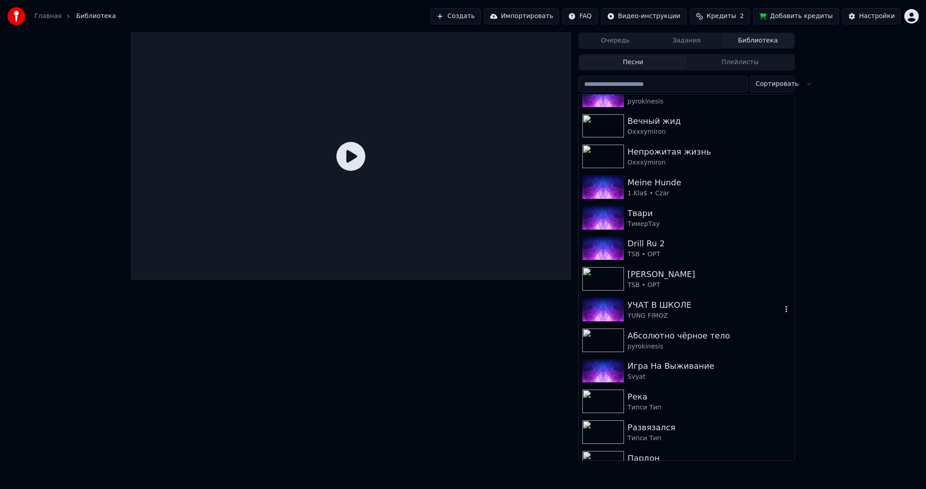
click at [688, 310] on div "УЧАТ В ШКОЛЕ" at bounding box center [704, 305] width 154 height 13
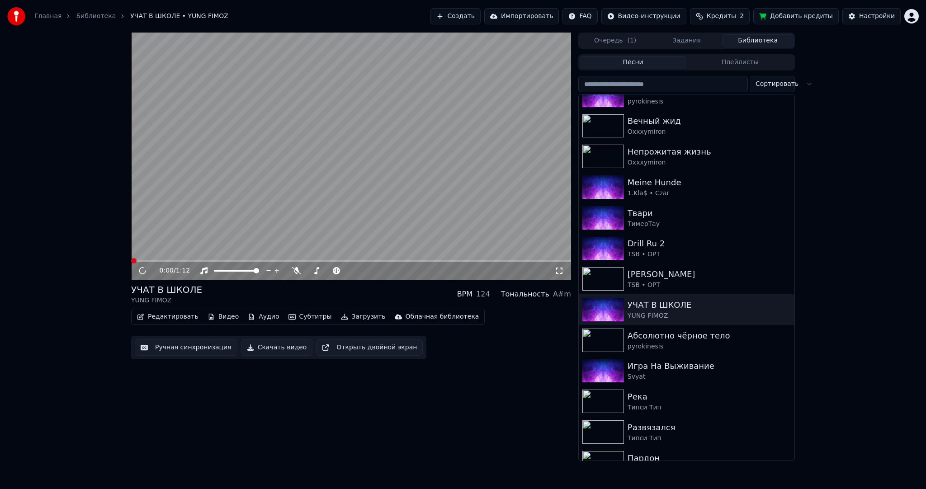
click at [289, 170] on video at bounding box center [351, 156] width 440 height 247
click at [182, 320] on button "Редактировать" at bounding box center [167, 316] width 69 height 13
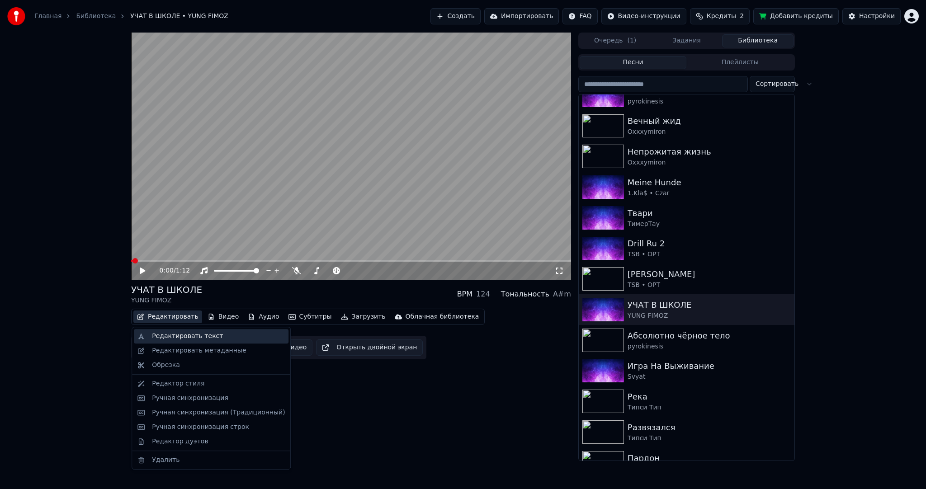
click at [183, 336] on div "Редактировать текст" at bounding box center [187, 336] width 71 height 9
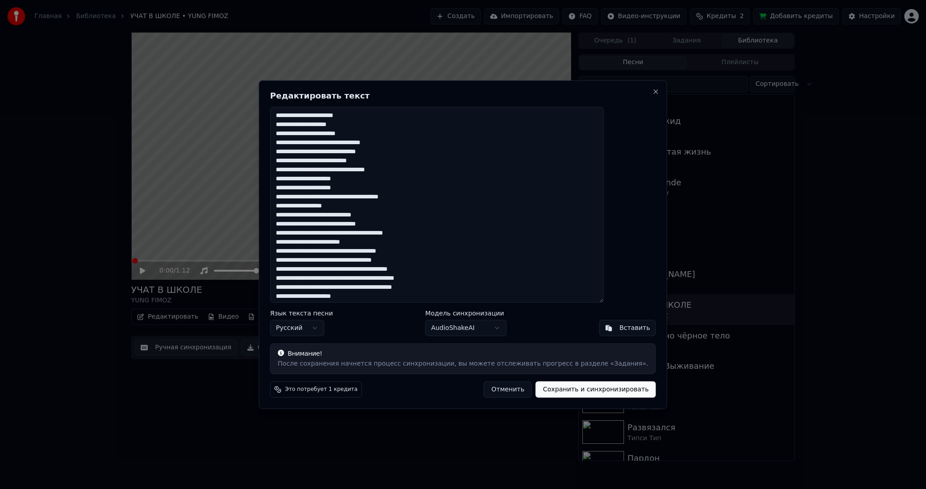
click at [404, 207] on textarea "**********" at bounding box center [437, 205] width 334 height 196
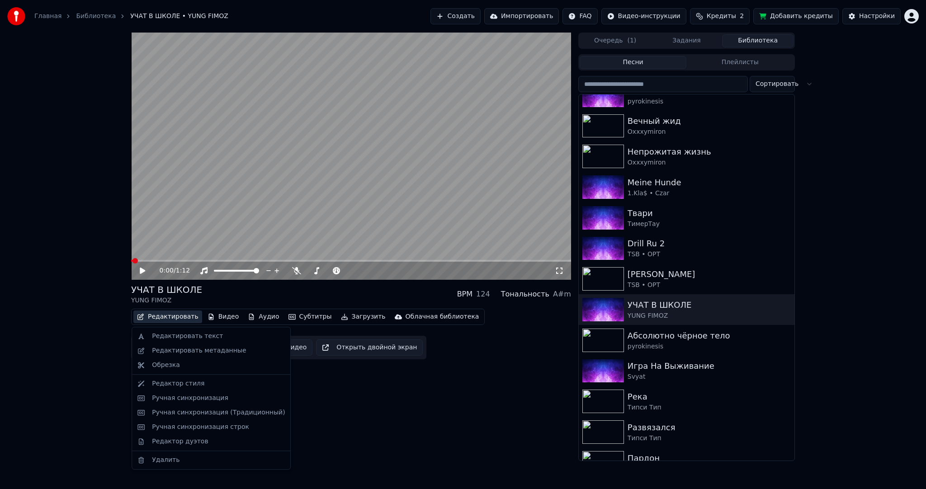
click at [168, 320] on button "Редактировать" at bounding box center [167, 316] width 69 height 13
click at [180, 339] on div "Редактировать текст" at bounding box center [187, 336] width 71 height 9
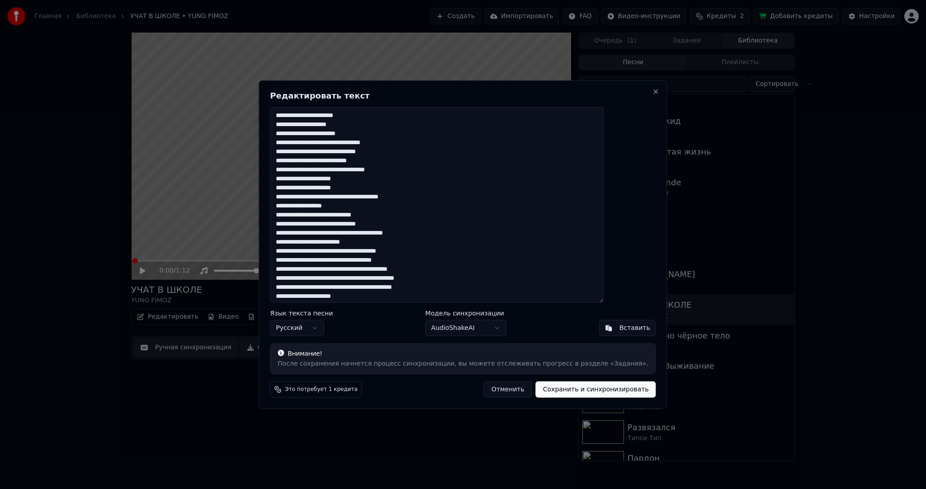
click at [489, 407] on div "**********" at bounding box center [463, 244] width 408 height 329
click at [489, 388] on button "Отменить" at bounding box center [508, 389] width 48 height 16
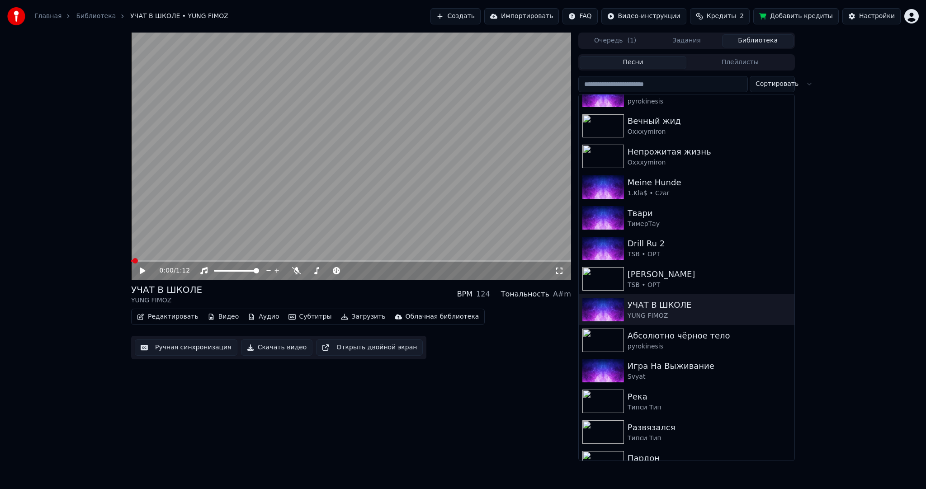
click at [197, 343] on button "Ручная синхронизация" at bounding box center [186, 347] width 103 height 16
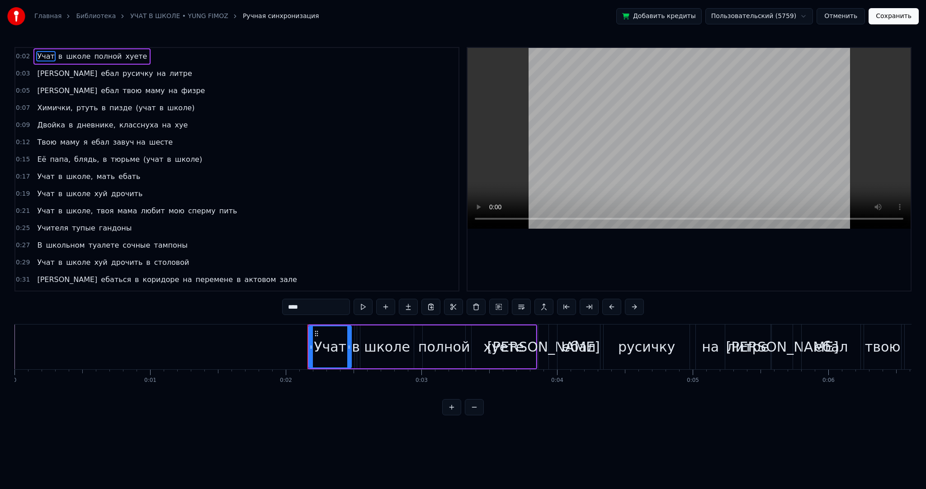
click at [264, 241] on div "0:27 В школьном туалете сочные тампоны" at bounding box center [236, 245] width 443 height 17
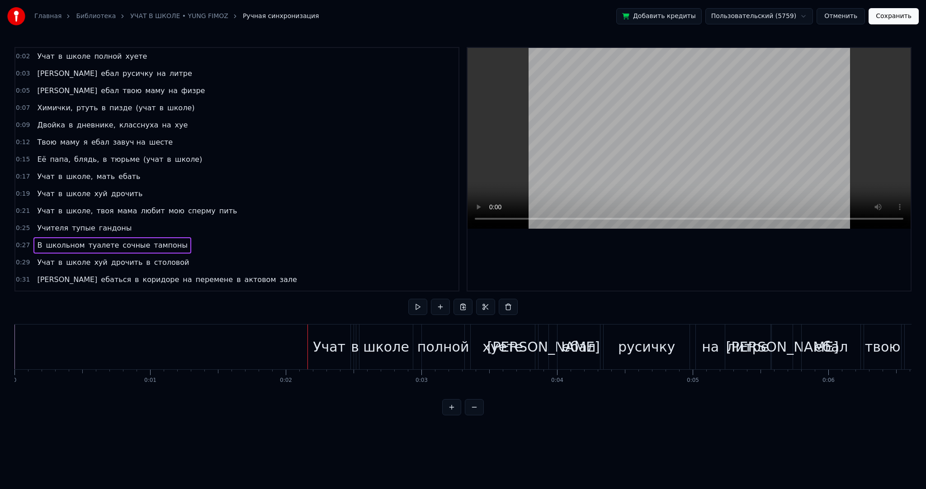
scroll to position [0, 3643]
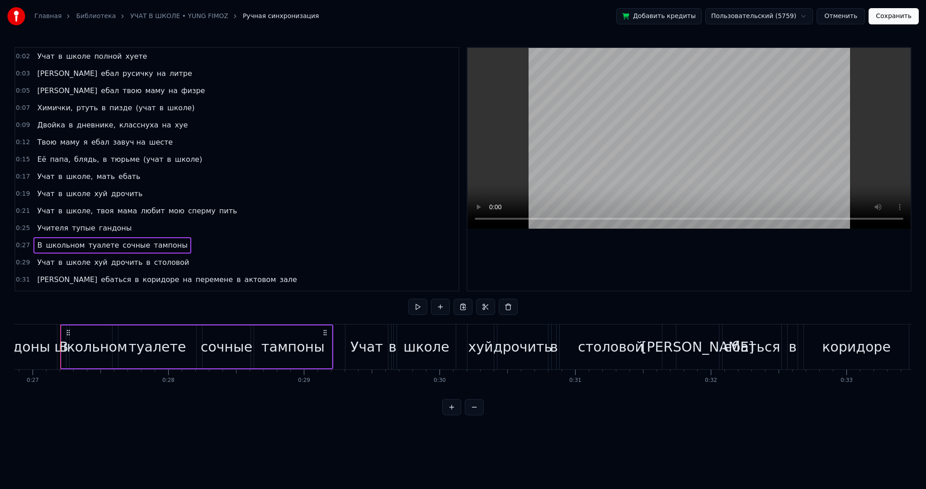
click at [839, 18] on button "Отменить" at bounding box center [840, 16] width 48 height 16
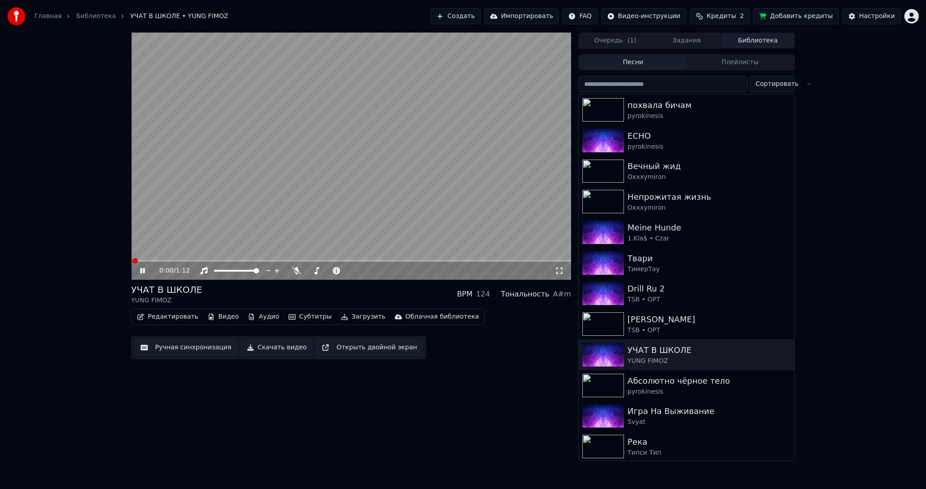
click at [222, 195] on video at bounding box center [351, 156] width 440 height 247
click at [182, 315] on button "Редактировать" at bounding box center [167, 316] width 69 height 13
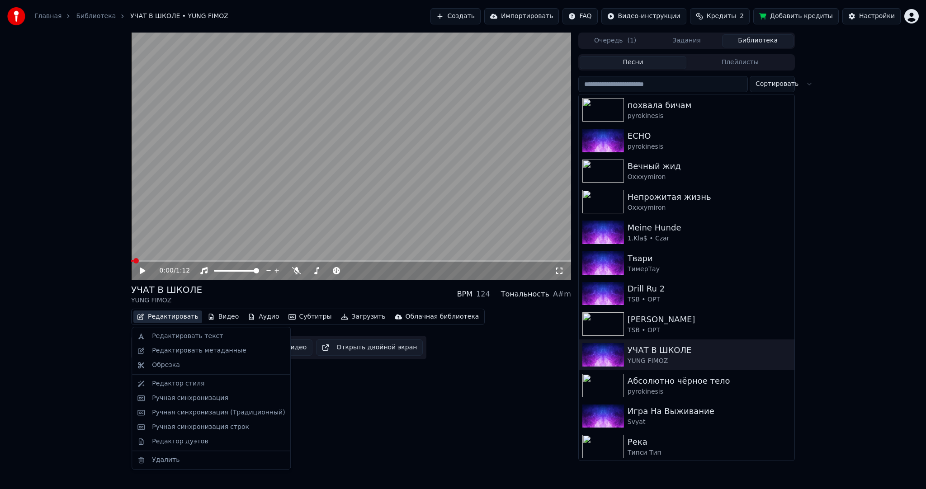
click at [95, 306] on div "0:00 / 1:12 УЧАТ В ШКОЛЕ YUNG FIMOZ BPM 124 Тональность A#m Редактировать Видео…" at bounding box center [463, 247] width 926 height 428
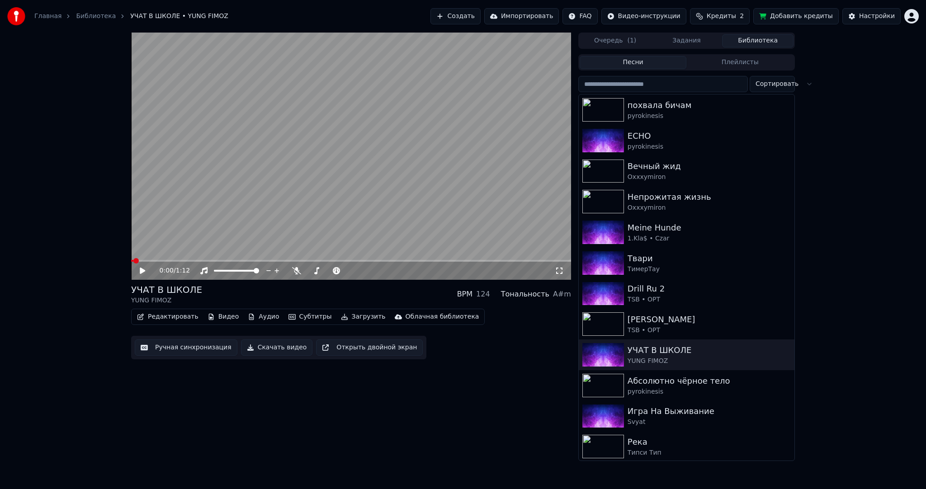
drag, startPoint x: 159, startPoint y: 343, endPoint x: 107, endPoint y: 301, distance: 67.5
click at [107, 301] on div "0:00 / 1:12 УЧАТ В ШКОЛЕ YUNG FIMOZ BPM 124 Тональность A#m Редактировать Видео…" at bounding box center [463, 247] width 926 height 428
